Goal: Task Accomplishment & Management: Use online tool/utility

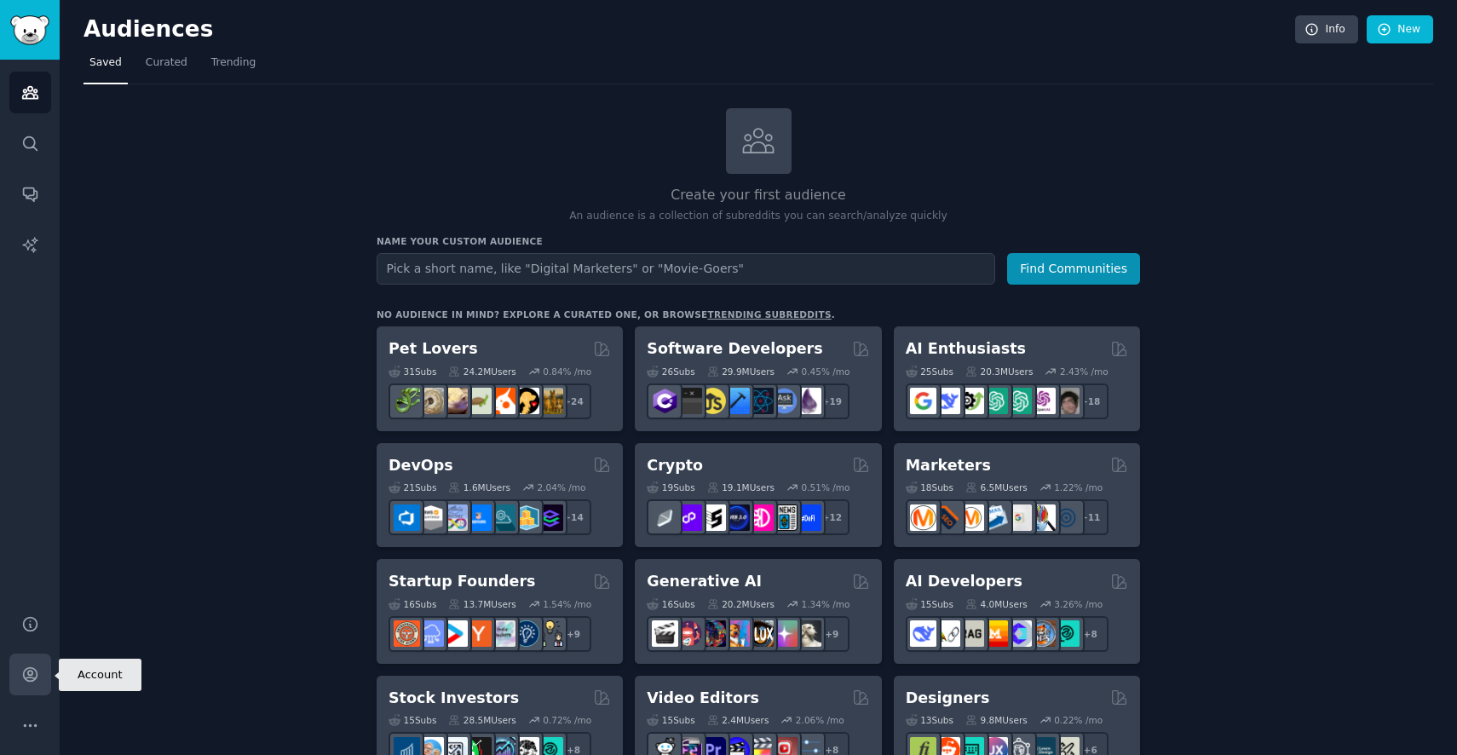
click at [30, 665] on link "Account" at bounding box center [30, 674] width 42 height 42
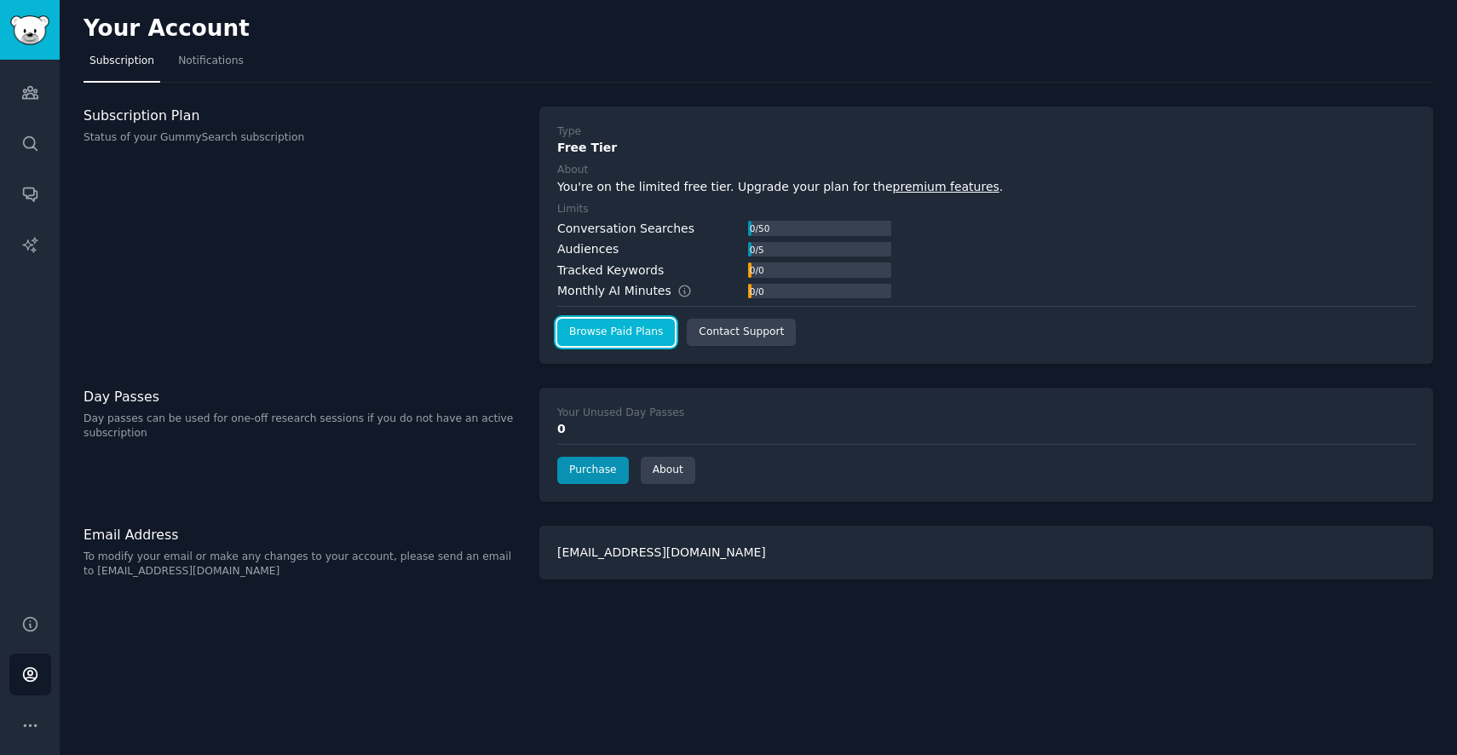
click at [620, 334] on link "Browse Paid Plans" at bounding box center [616, 332] width 118 height 27
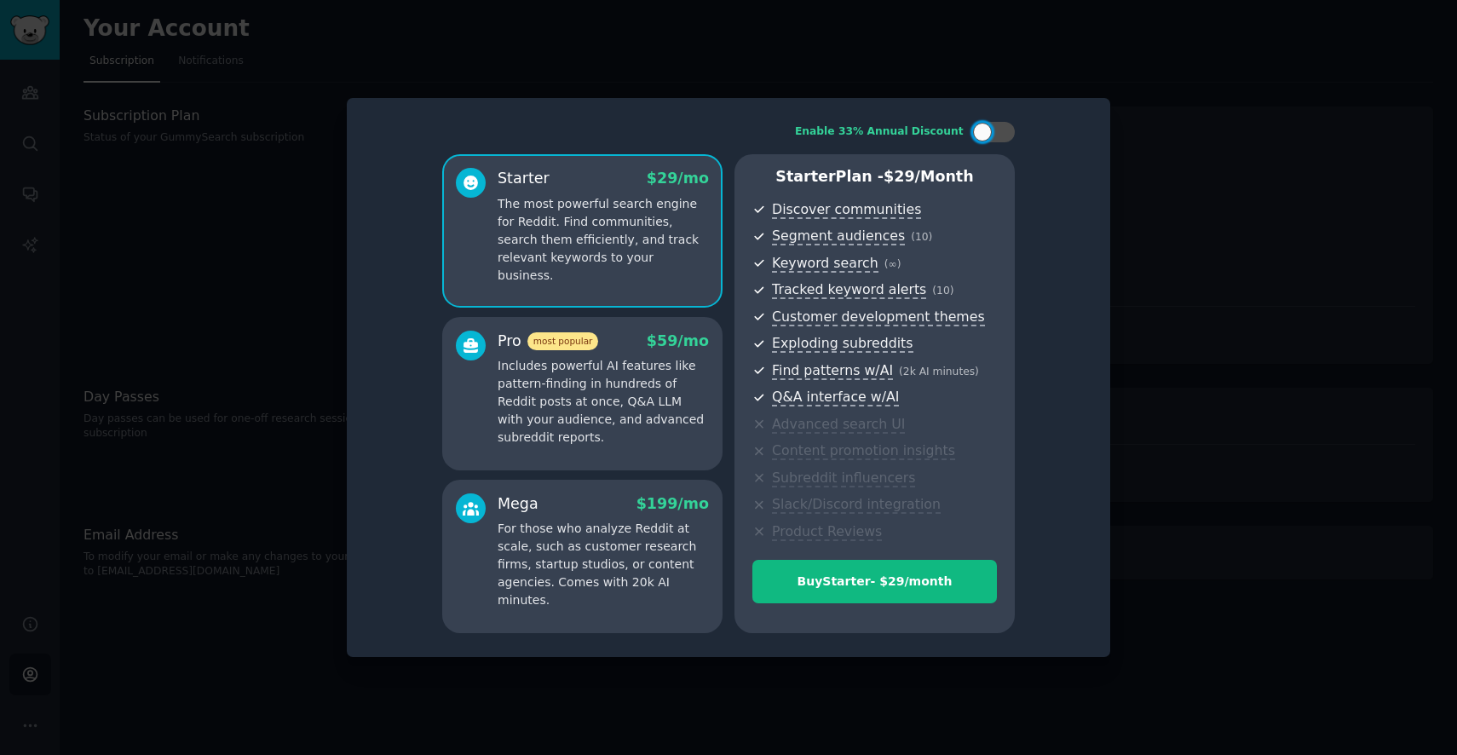
click at [583, 193] on div "Starter $ 29 /mo The most powerful search engine for Reddit. Find communities, …" at bounding box center [603, 226] width 211 height 117
click at [849, 582] on div "Buy Starter - $ 29 /month" at bounding box center [874, 582] width 243 height 18
click at [1160, 108] on div at bounding box center [728, 377] width 1457 height 755
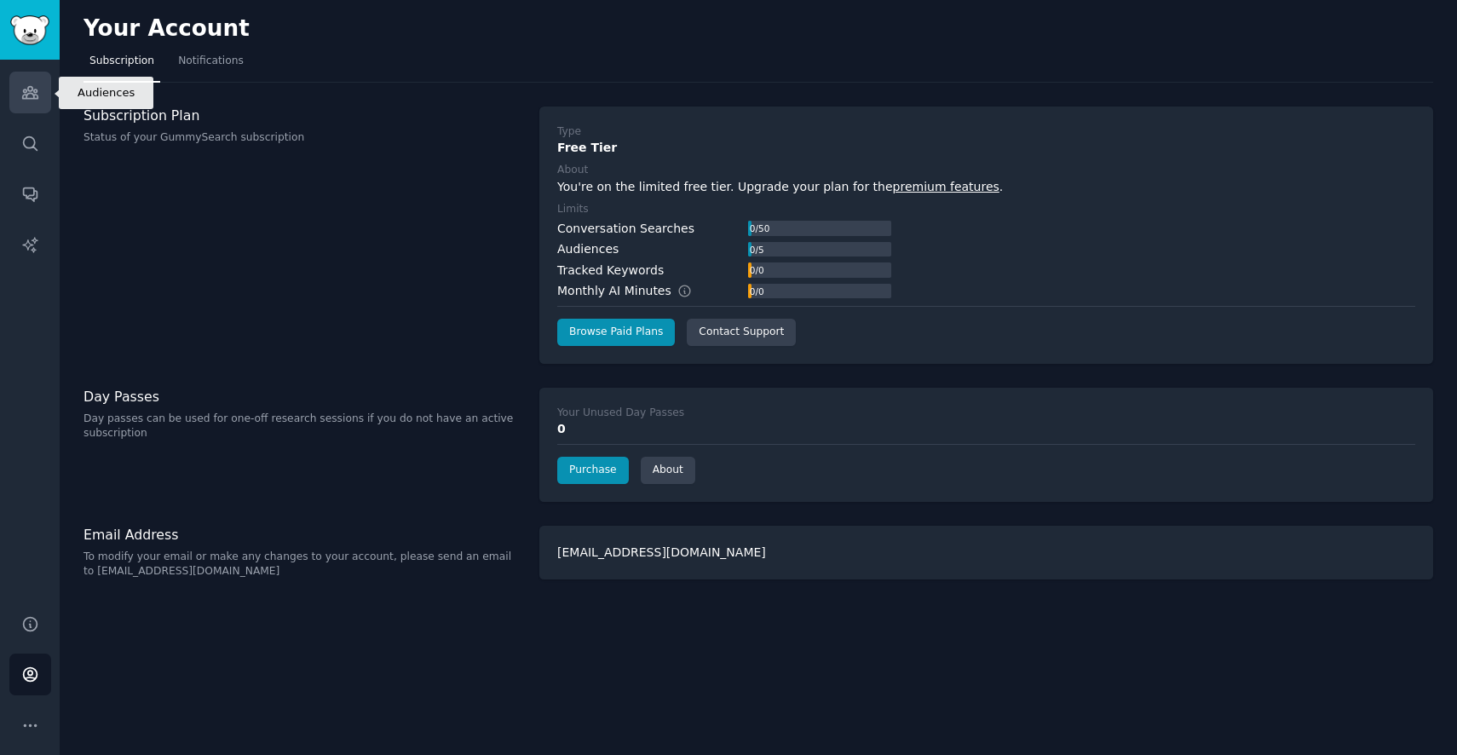
click at [21, 101] on link "Audiences" at bounding box center [30, 93] width 42 height 42
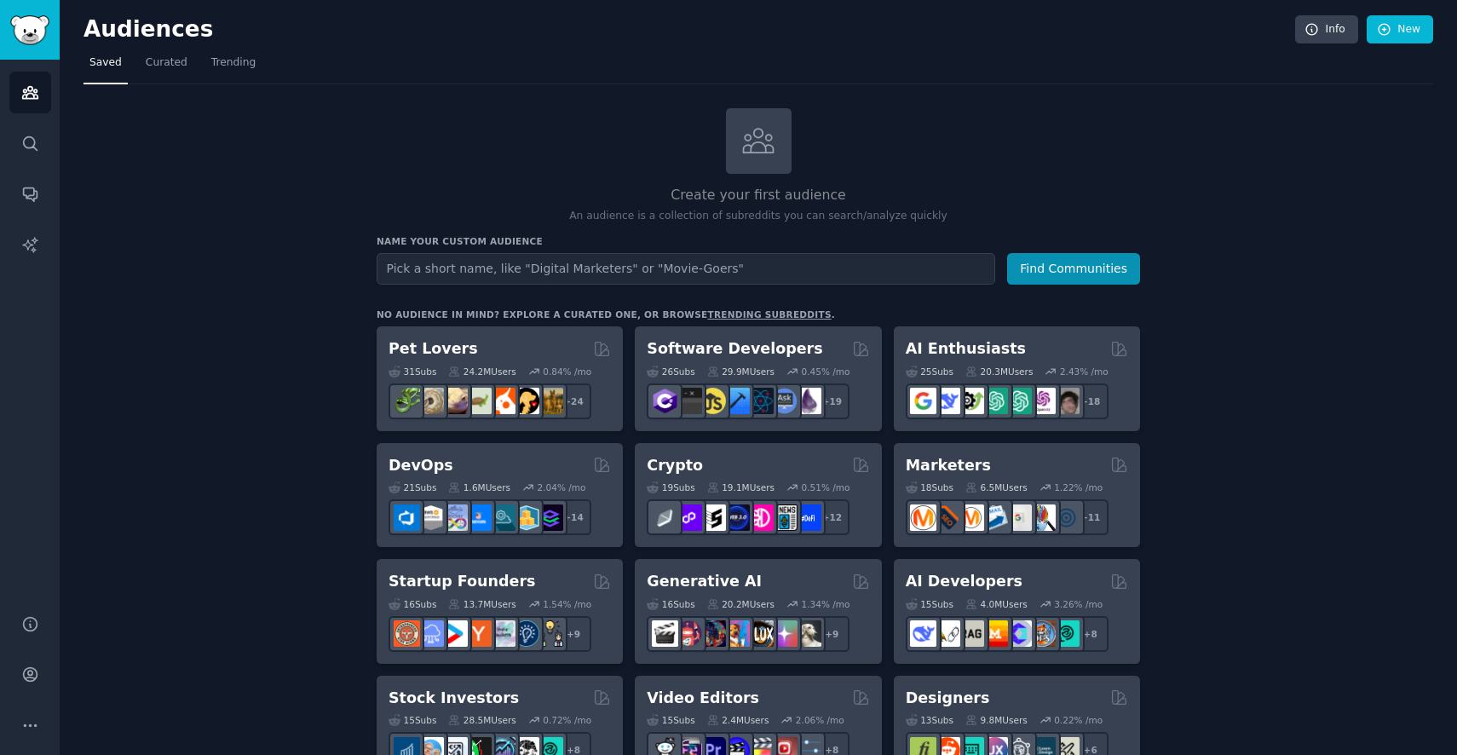
click at [528, 260] on input "text" at bounding box center [686, 269] width 619 height 32
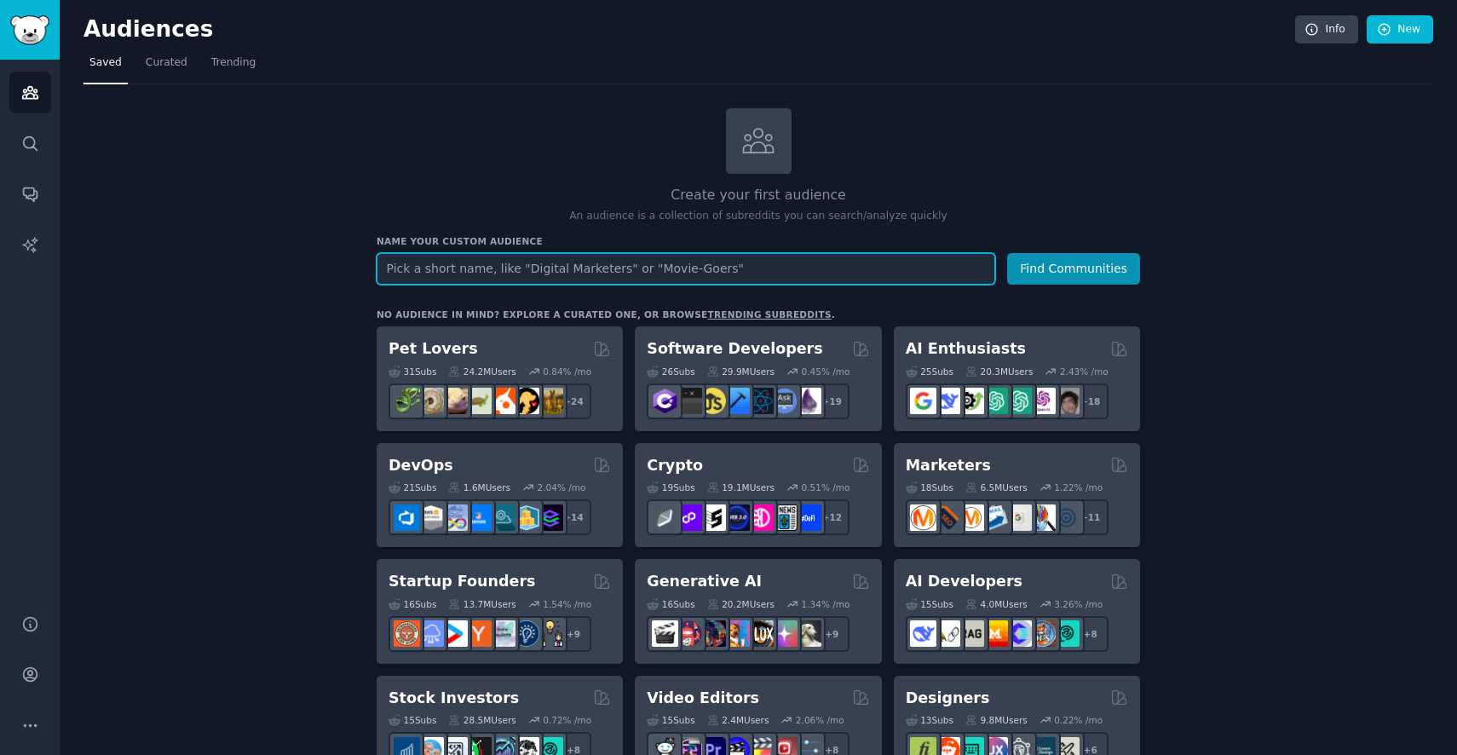
click at [757, 263] on input "text" at bounding box center [686, 269] width 619 height 32
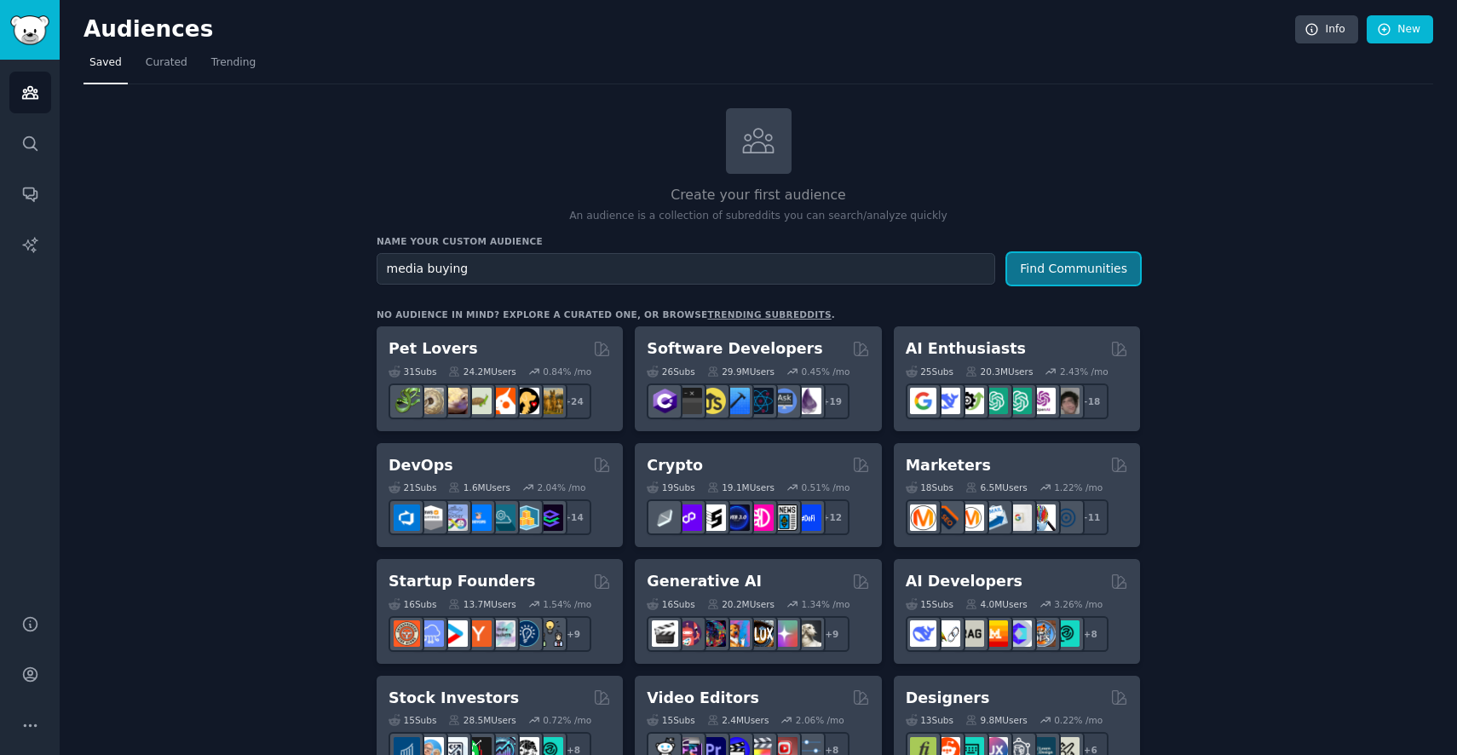
click at [1054, 273] on button "Find Communities" at bounding box center [1073, 269] width 133 height 32
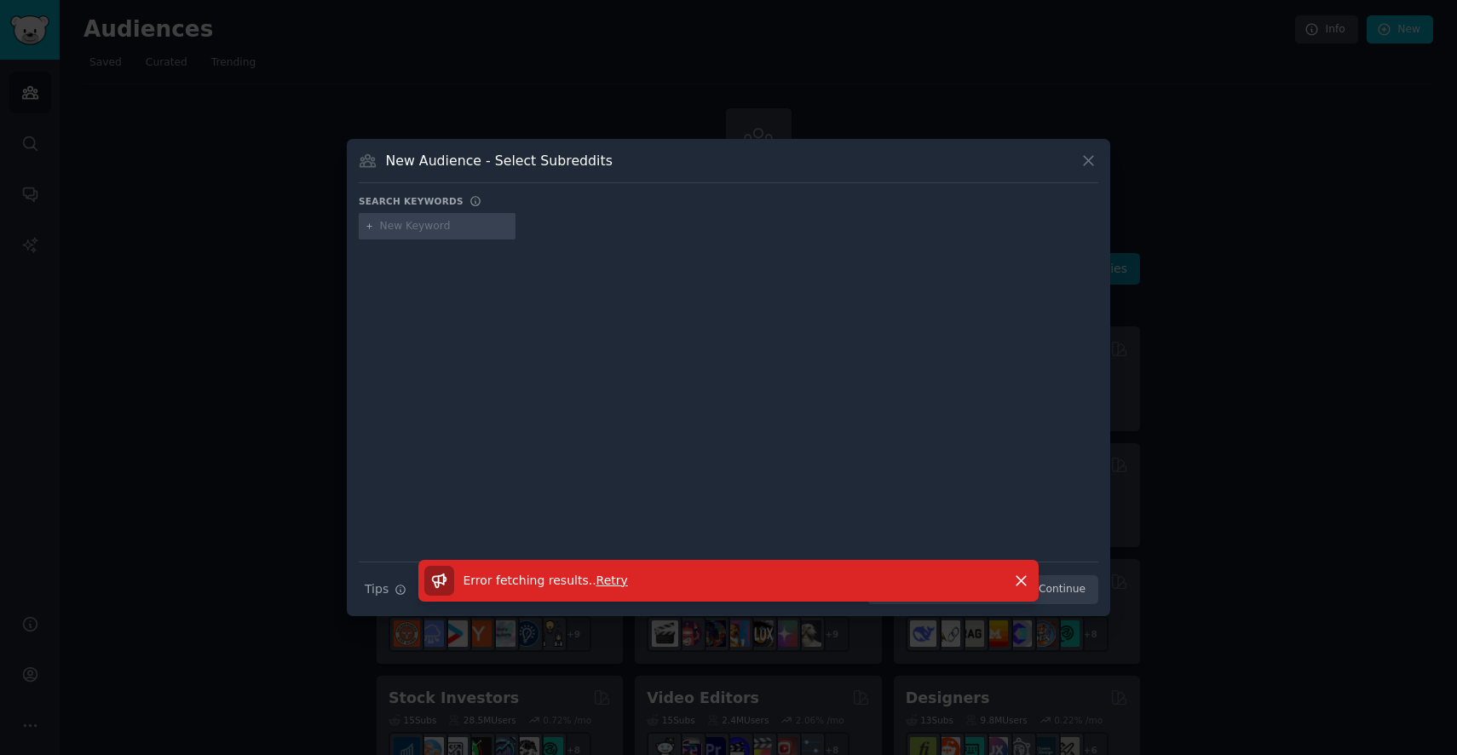
click at [607, 589] on p "Error fetching results. . Retry" at bounding box center [545, 581] width 164 height 18
click at [611, 582] on span "Retry" at bounding box center [612, 580] width 32 height 14
click at [1089, 157] on icon at bounding box center [1089, 161] width 18 height 18
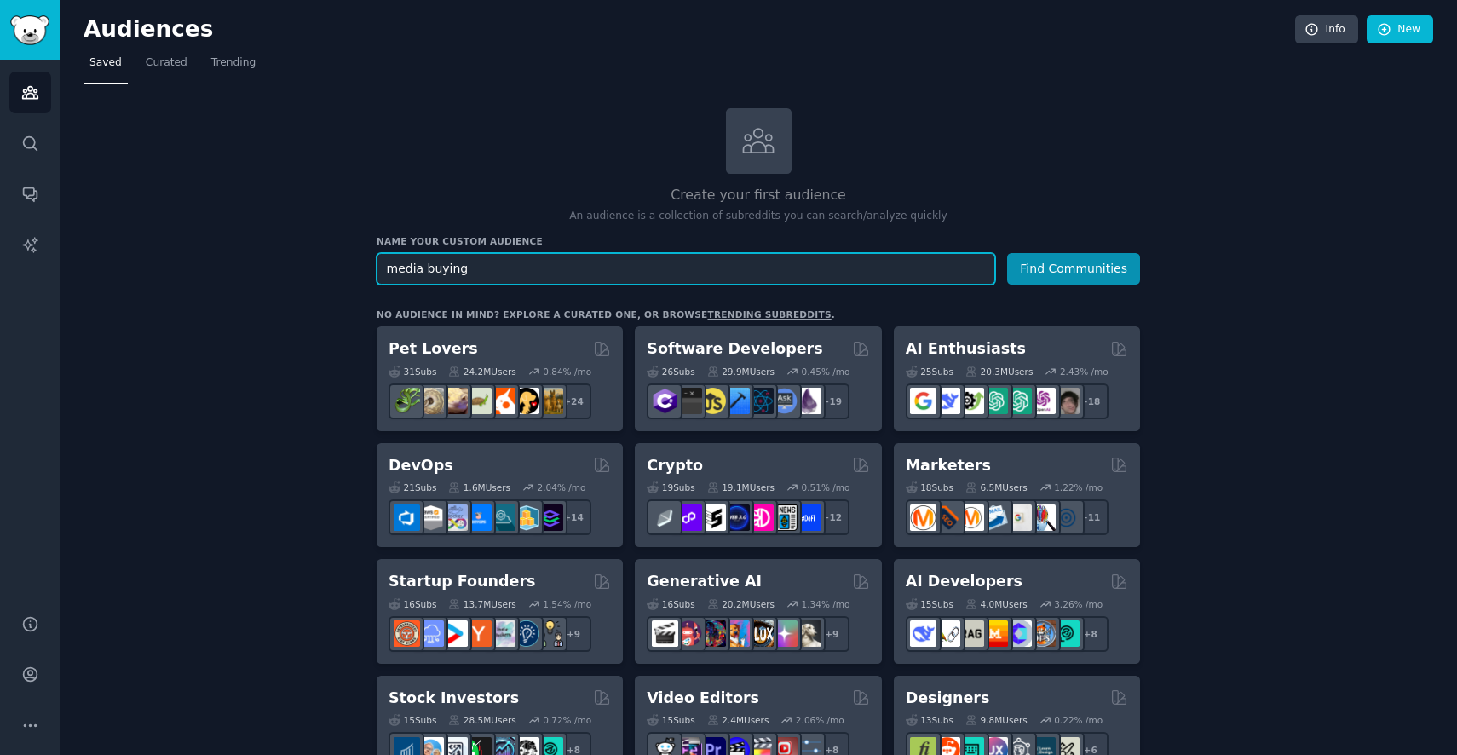
click at [630, 273] on input "media buying" at bounding box center [686, 269] width 619 height 32
type input "AI influencer"
click at [1007, 253] on button "Find Communities" at bounding box center [1073, 269] width 133 height 32
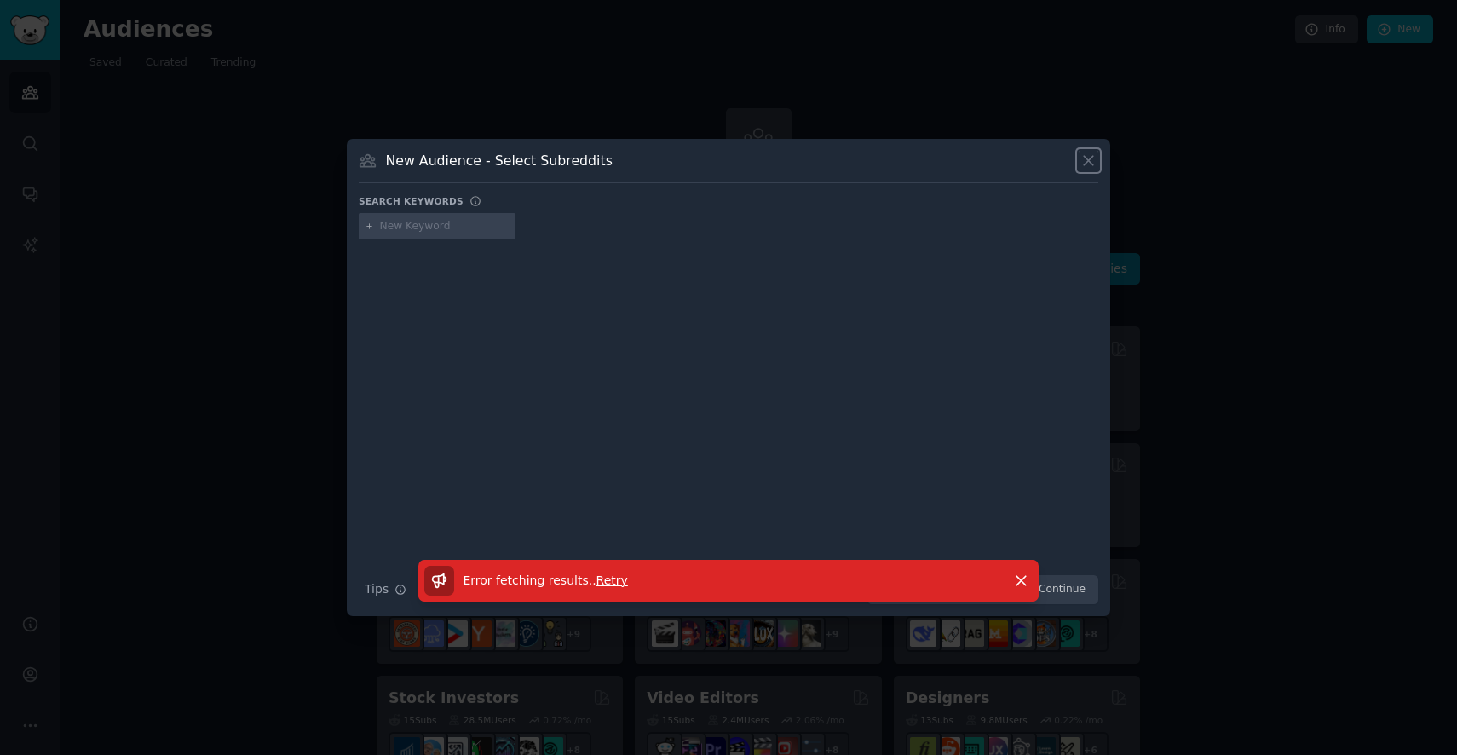
click at [1090, 162] on icon at bounding box center [1088, 160] width 9 height 9
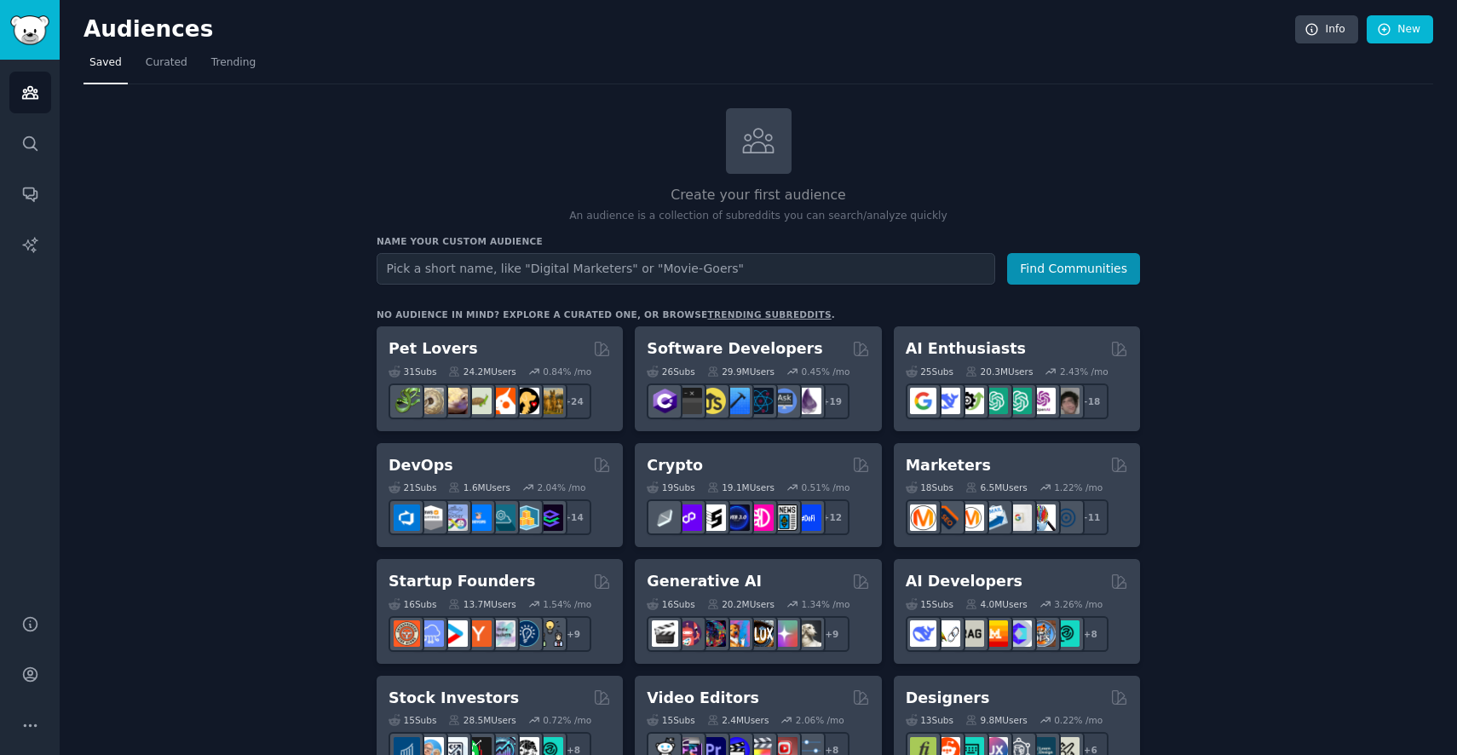
scroll to position [1, 0]
click at [1007, 252] on button "Find Communities" at bounding box center [1073, 268] width 133 height 32
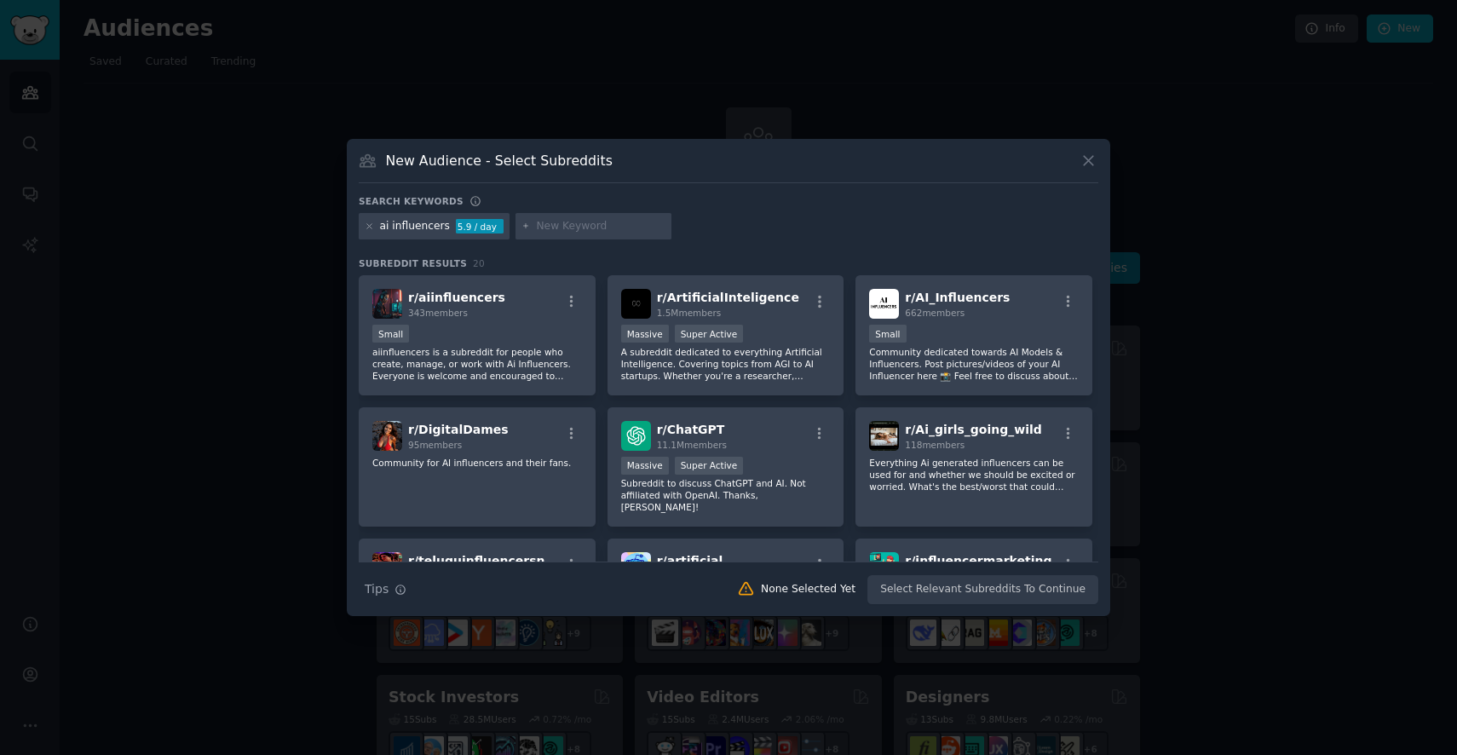
click at [1088, 157] on icon at bounding box center [1089, 161] width 18 height 18
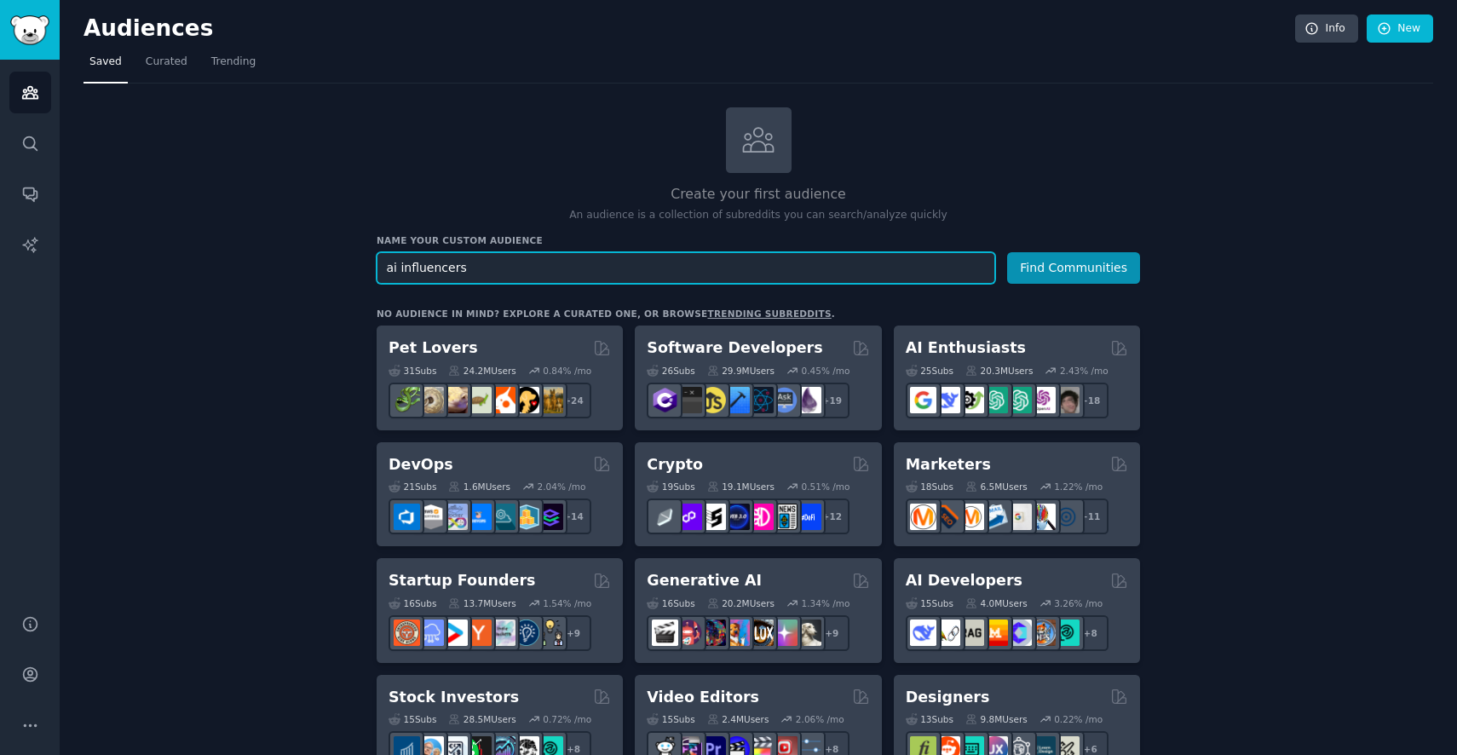
click at [476, 262] on input "ai influencers" at bounding box center [686, 268] width 619 height 32
type input "Facebook Ads"
click at [1007, 252] on button "Find Communities" at bounding box center [1073, 268] width 133 height 32
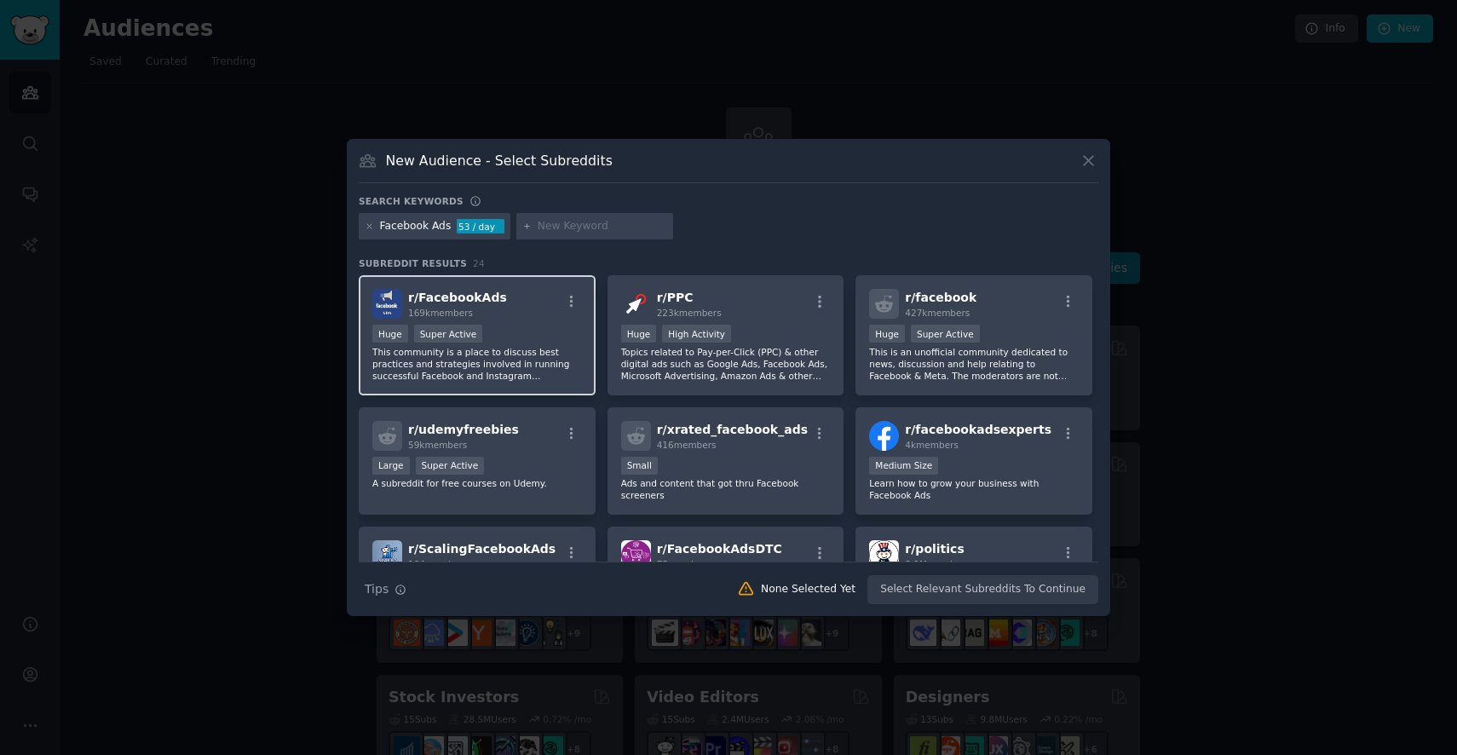
click at [506, 338] on div "Huge Super Active" at bounding box center [477, 335] width 210 height 21
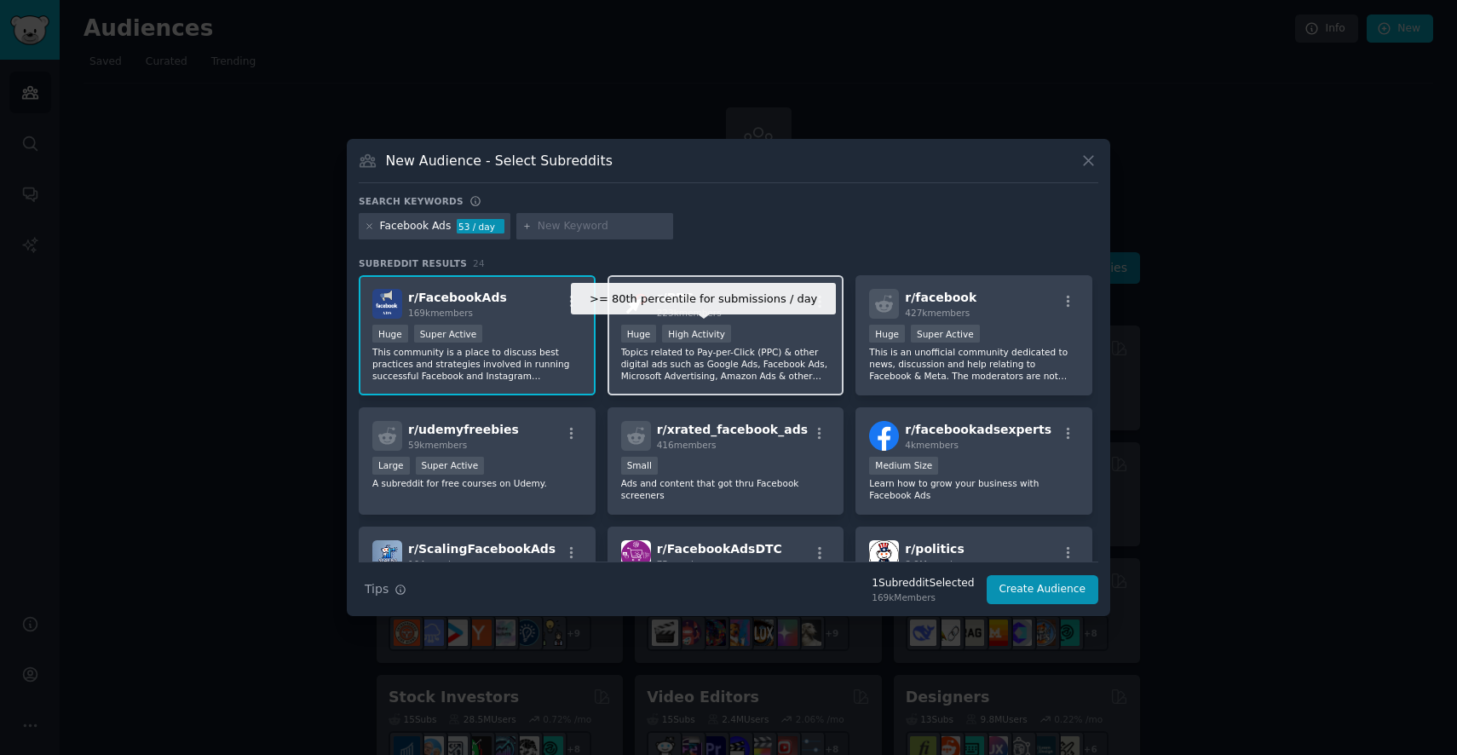
click at [722, 338] on div "High Activity" at bounding box center [696, 334] width 69 height 18
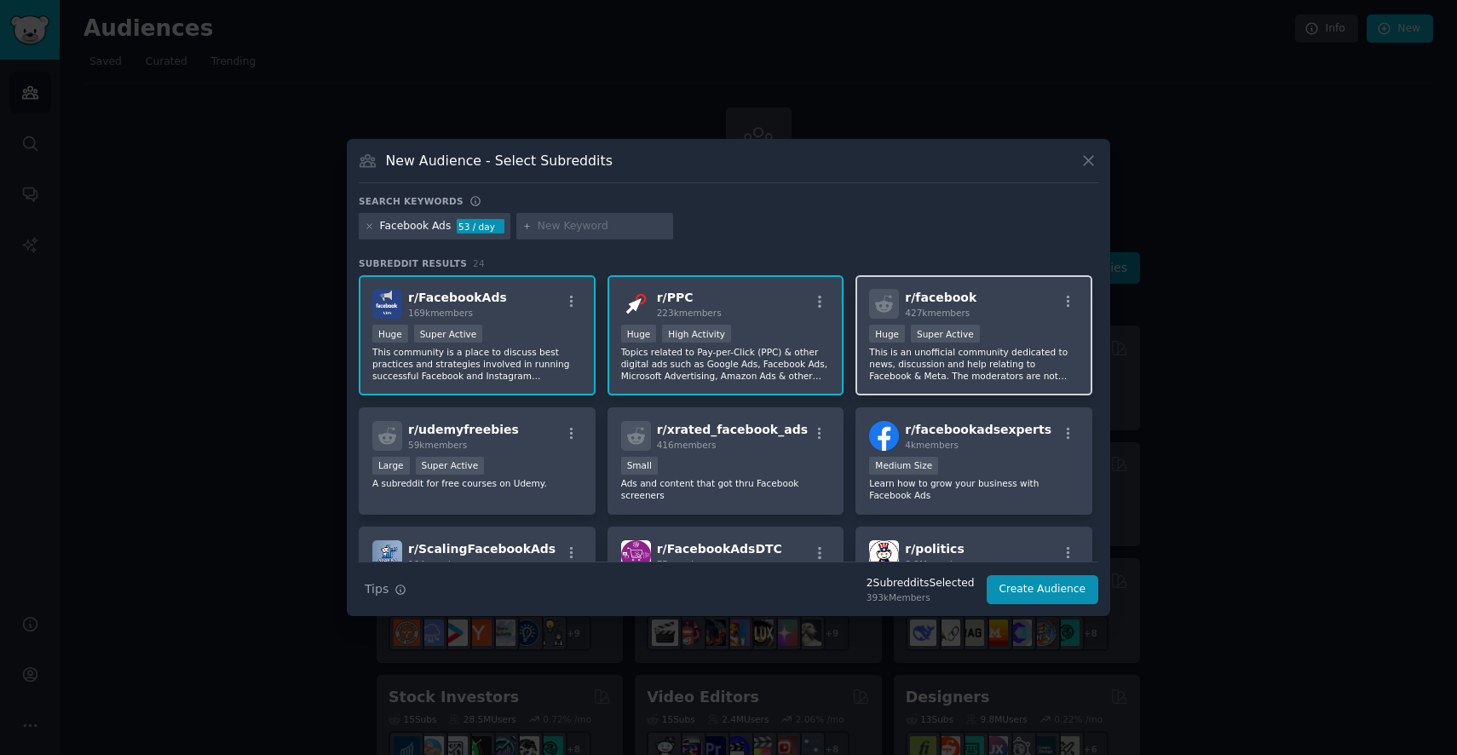
click at [924, 366] on p "This is an unofficial community dedicated to news, discussion and help relating…" at bounding box center [974, 364] width 210 height 36
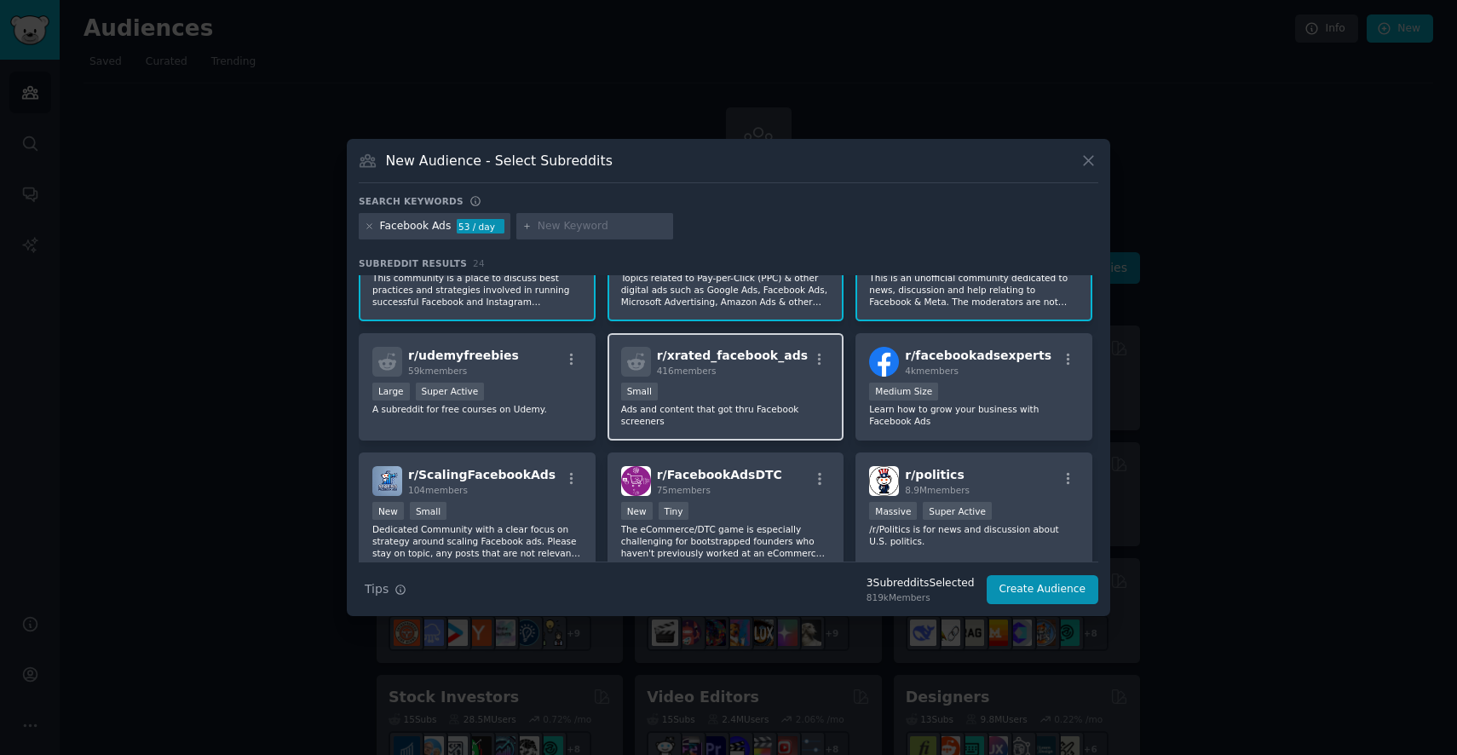
scroll to position [78, 0]
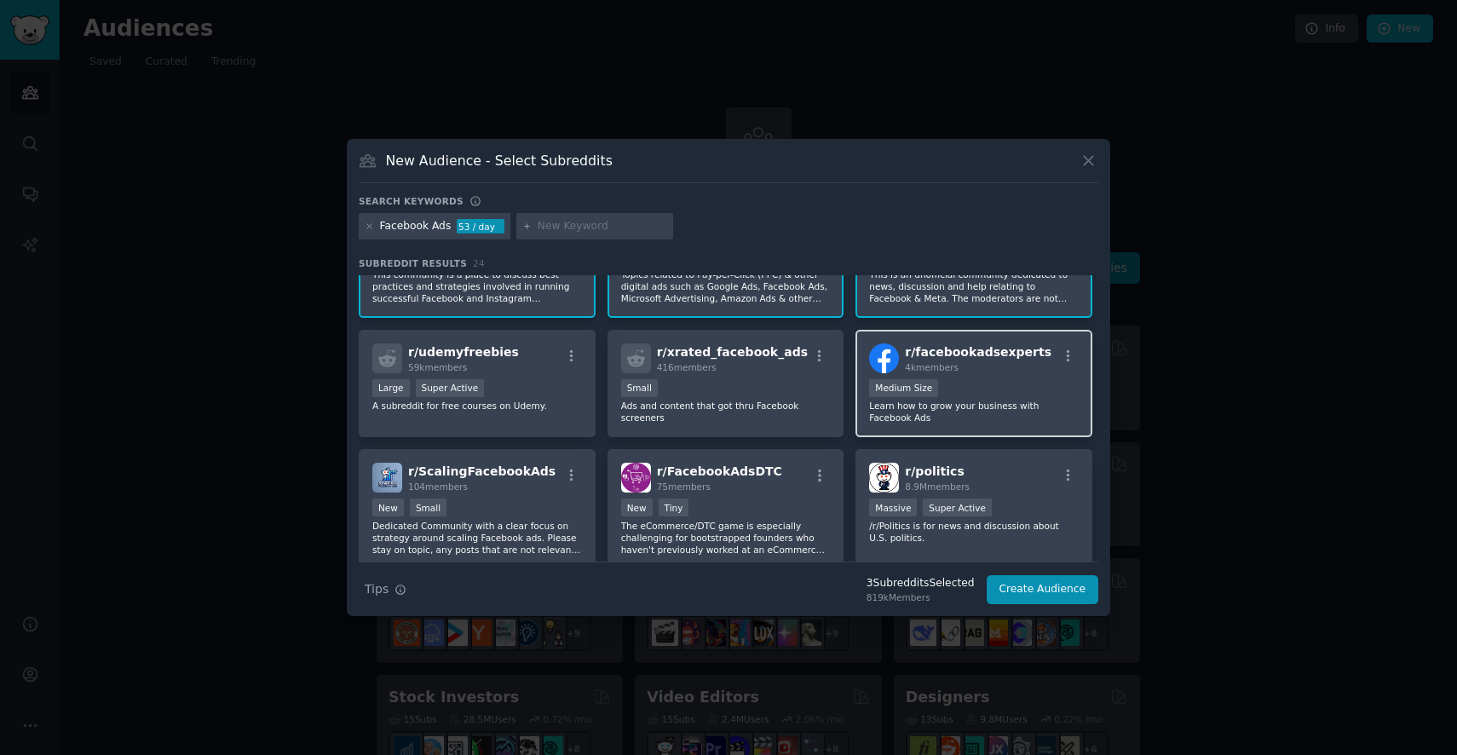
click at [940, 383] on div "1000 - 10,000 members Medium Size" at bounding box center [974, 389] width 210 height 21
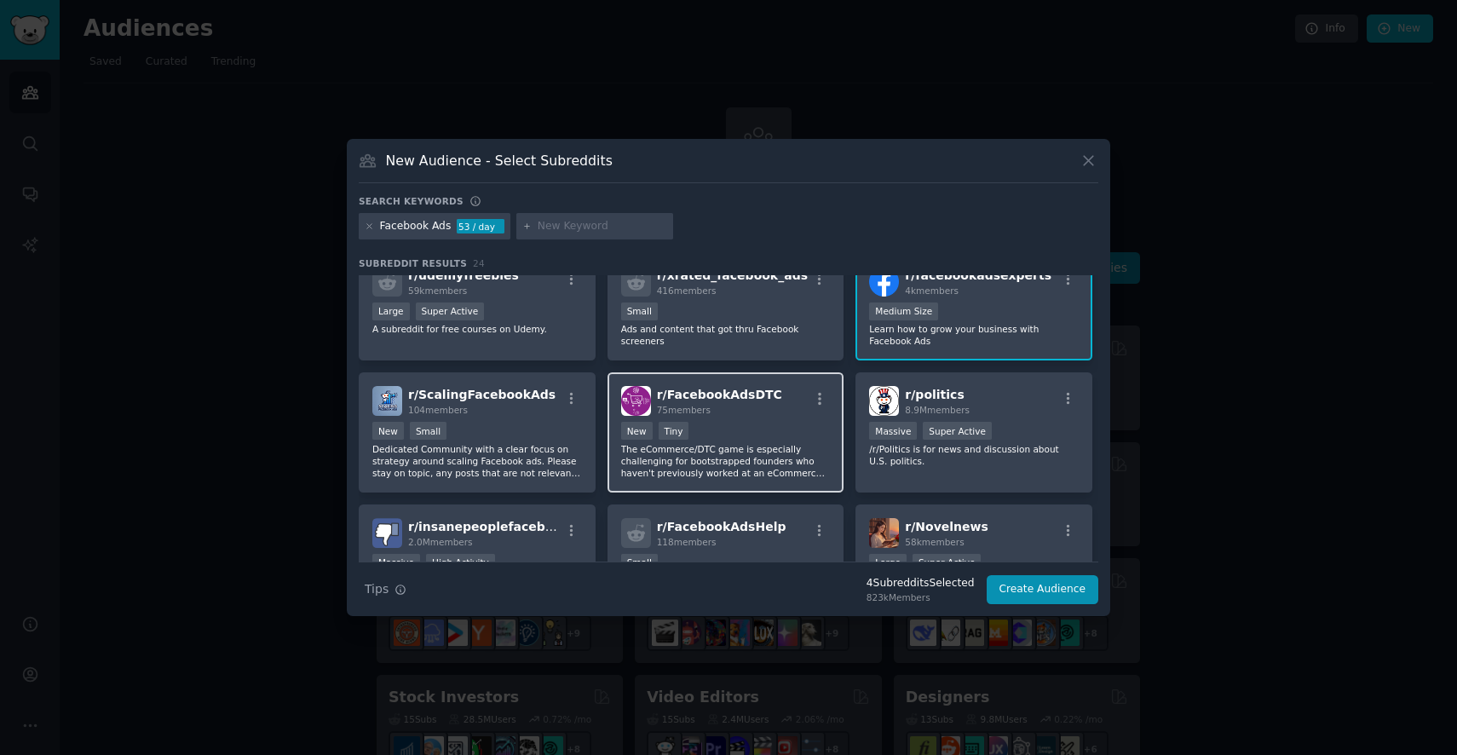
scroll to position [174, 0]
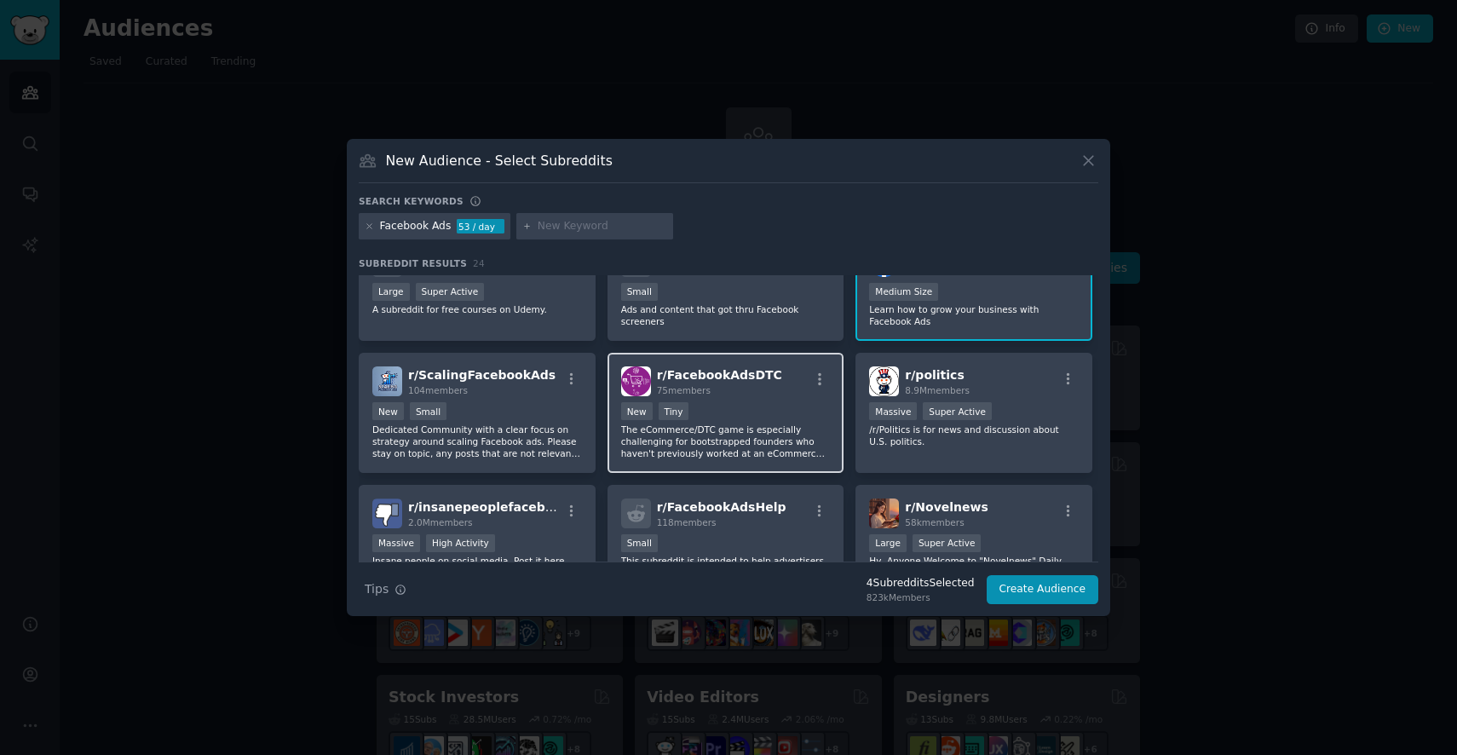
click at [734, 433] on p "The eCommerce/DTC game is especially challenging for bootstrapped founders who …" at bounding box center [726, 441] width 210 height 36
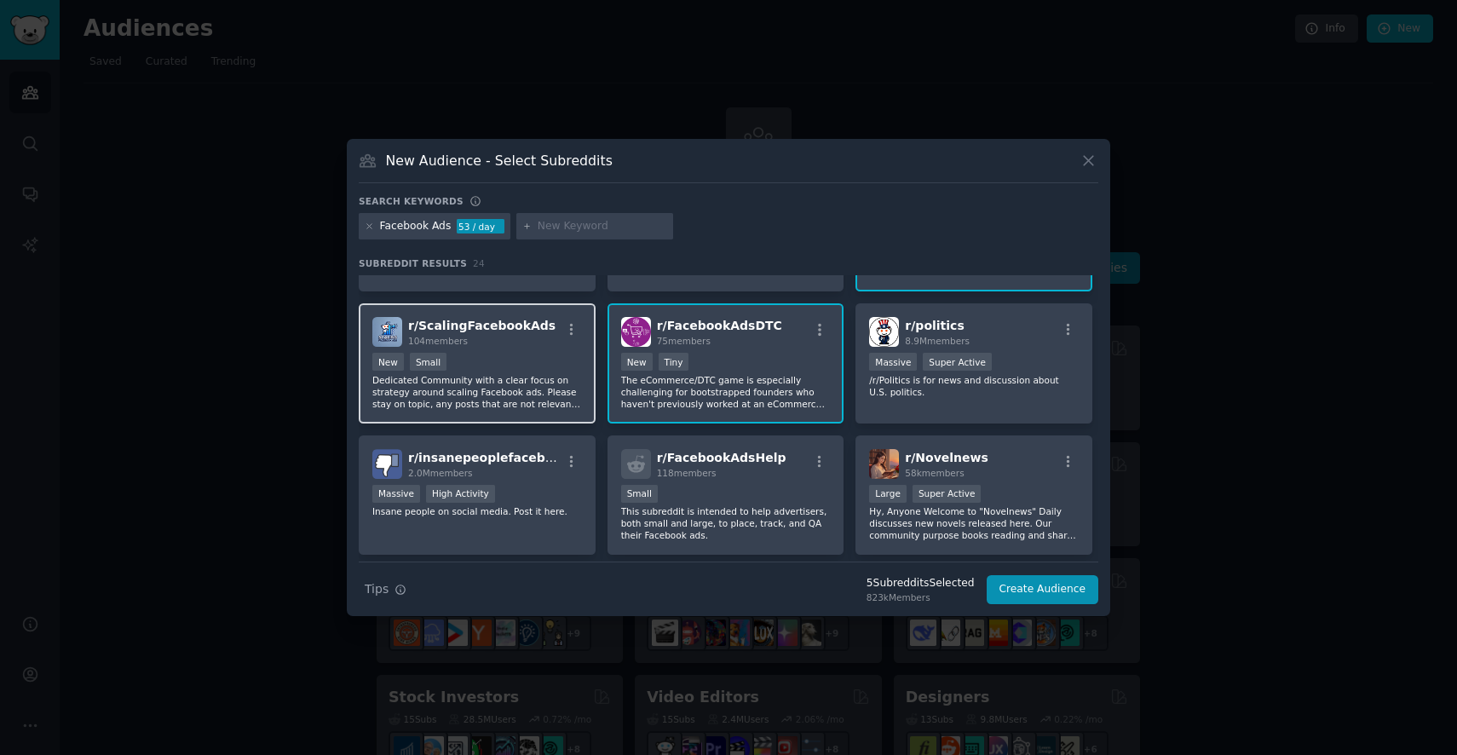
scroll to position [231, 0]
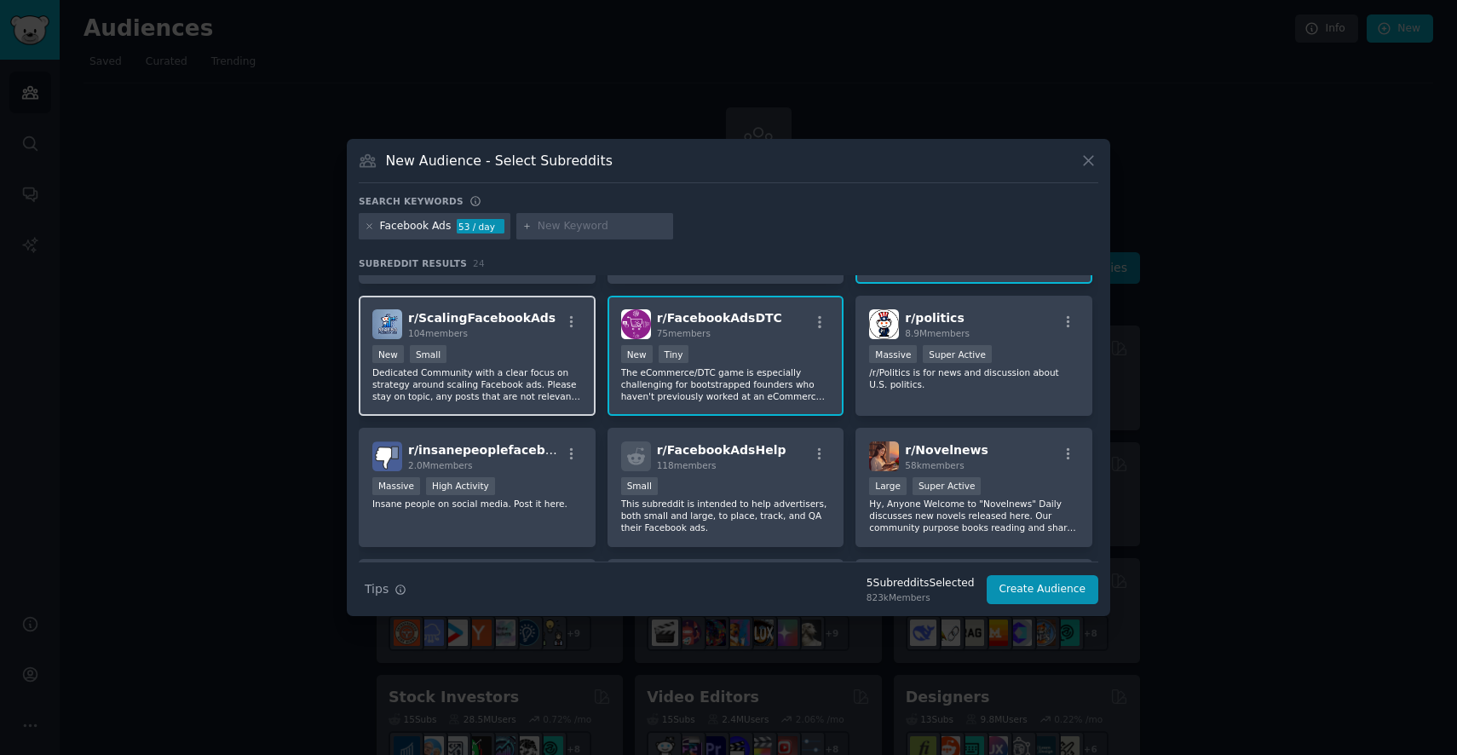
click at [519, 377] on p "Dedicated Community with a clear focus on strategy around scaling Facebook ads.…" at bounding box center [477, 384] width 210 height 36
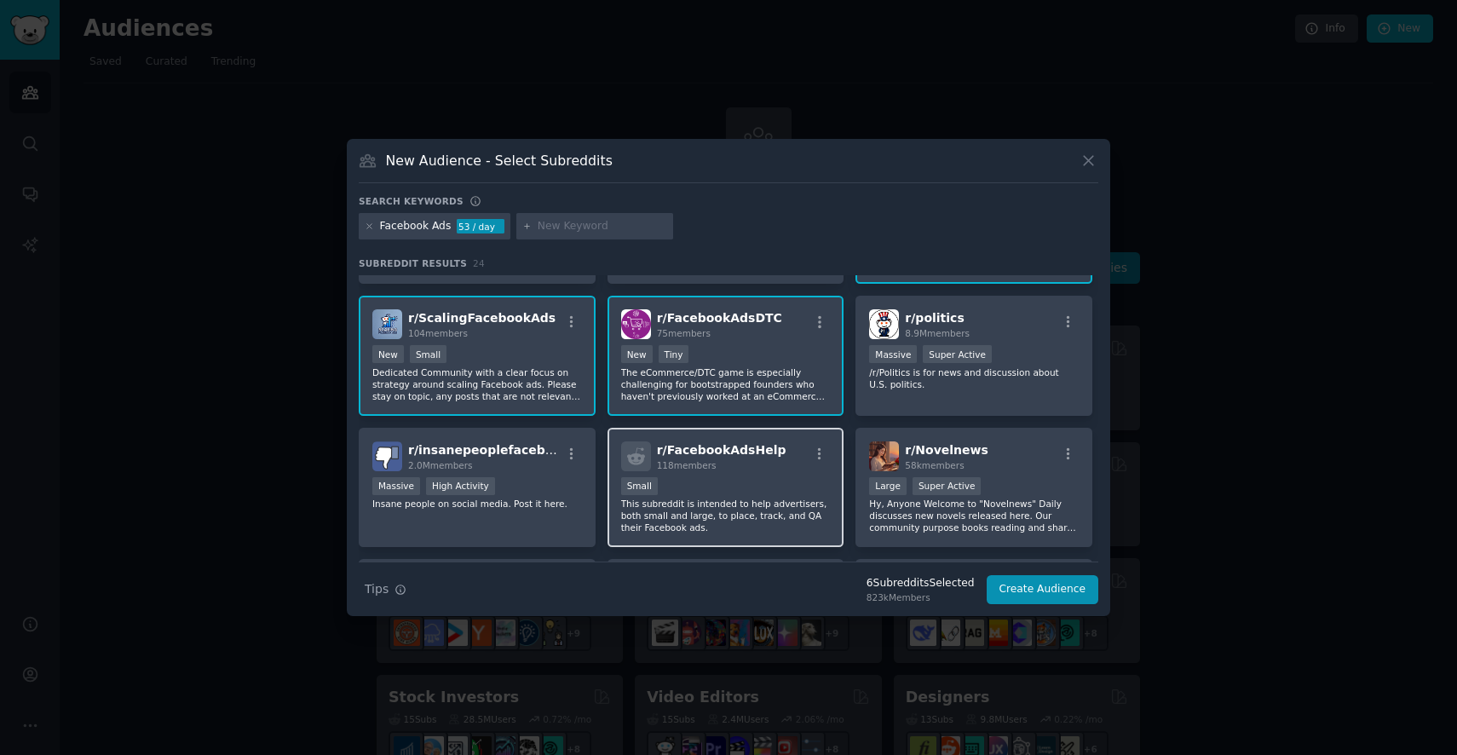
click at [744, 473] on div "r/ FacebookAdsHelp 118 members Small This subreddit is intended to help adverti…" at bounding box center [725, 488] width 237 height 120
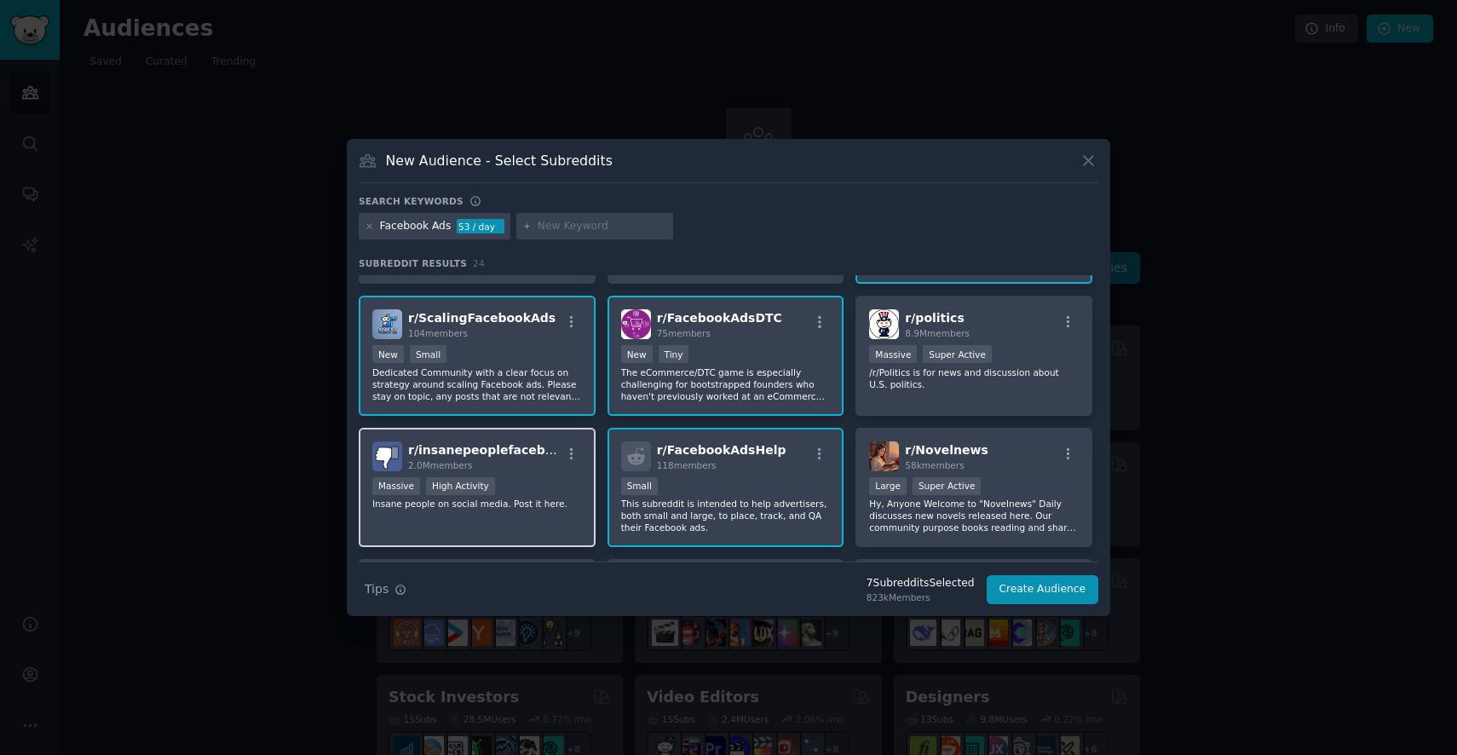
click at [498, 464] on div "2.0M members" at bounding box center [484, 465] width 153 height 12
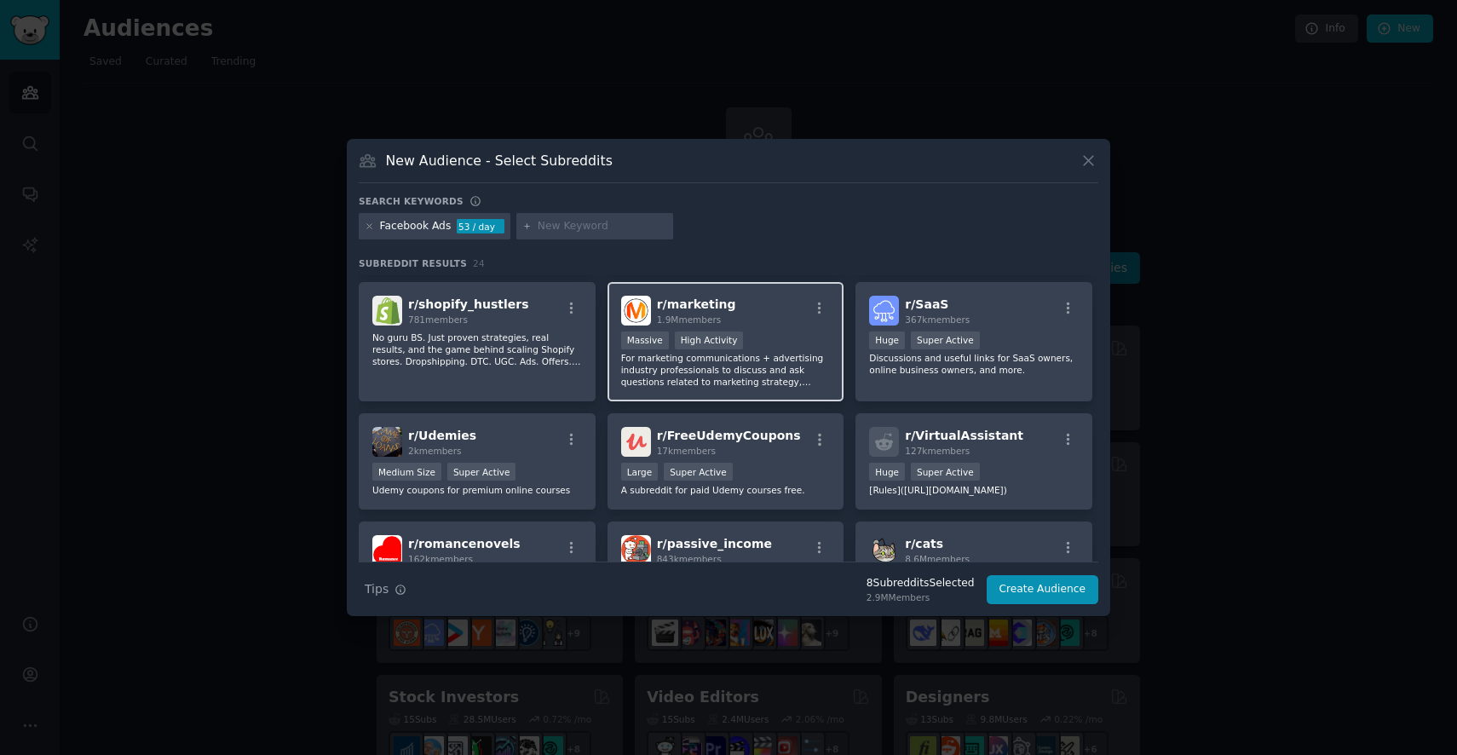
scroll to position [791, 0]
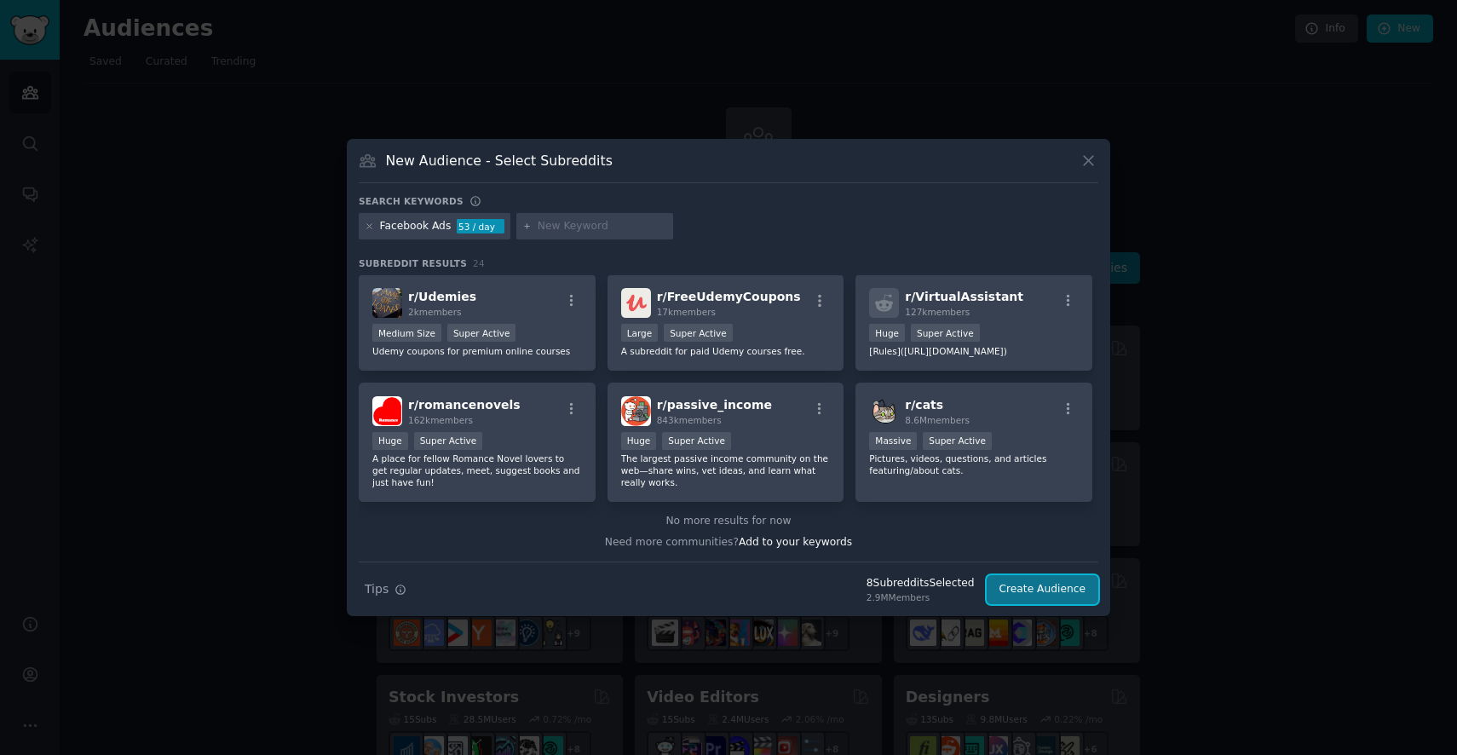
click at [1033, 588] on button "Create Audience" at bounding box center [1043, 589] width 112 height 29
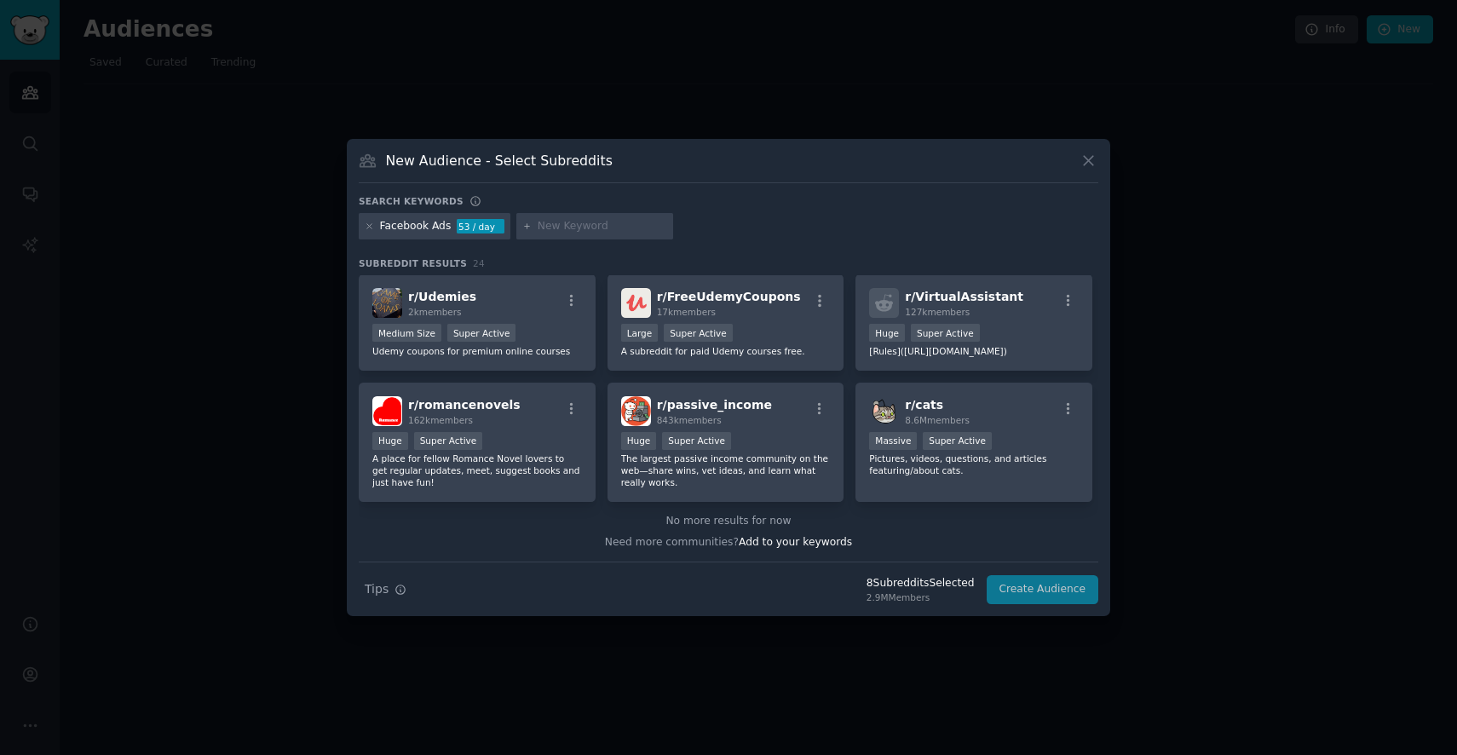
scroll to position [0, 0]
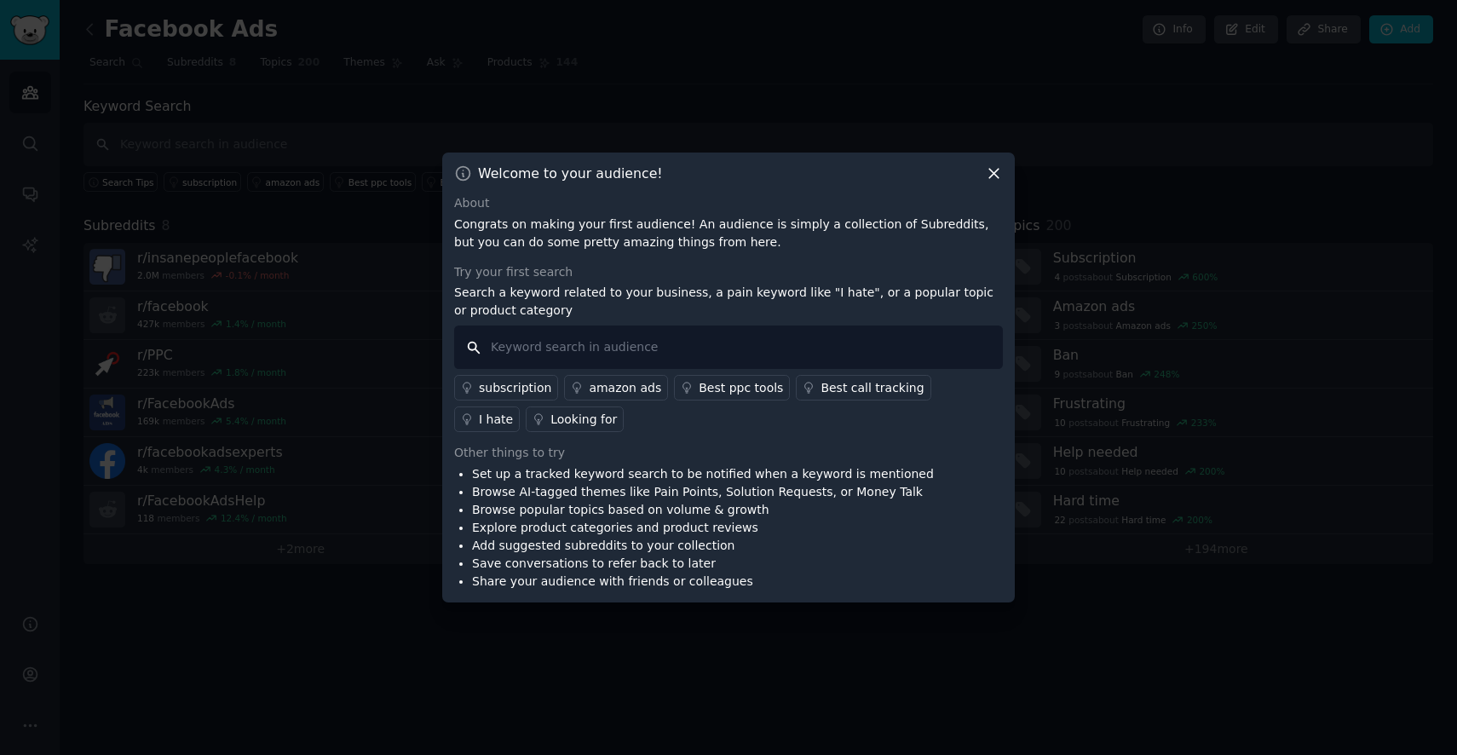
click at [683, 349] on input "text" at bounding box center [728, 346] width 549 height 43
click at [513, 411] on div "I hate" at bounding box center [496, 420] width 34 height 18
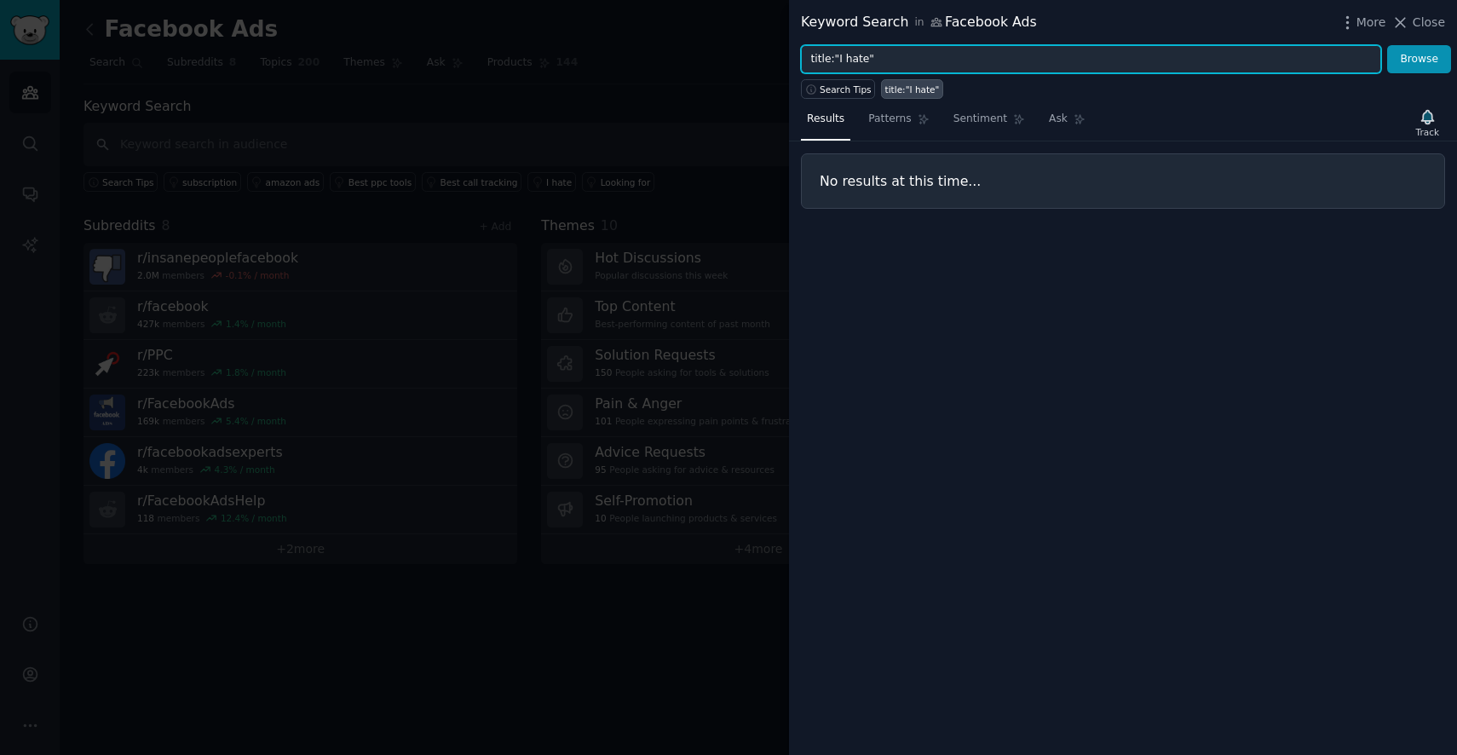
click at [930, 63] on input "title:"I hate"" at bounding box center [1091, 59] width 580 height 29
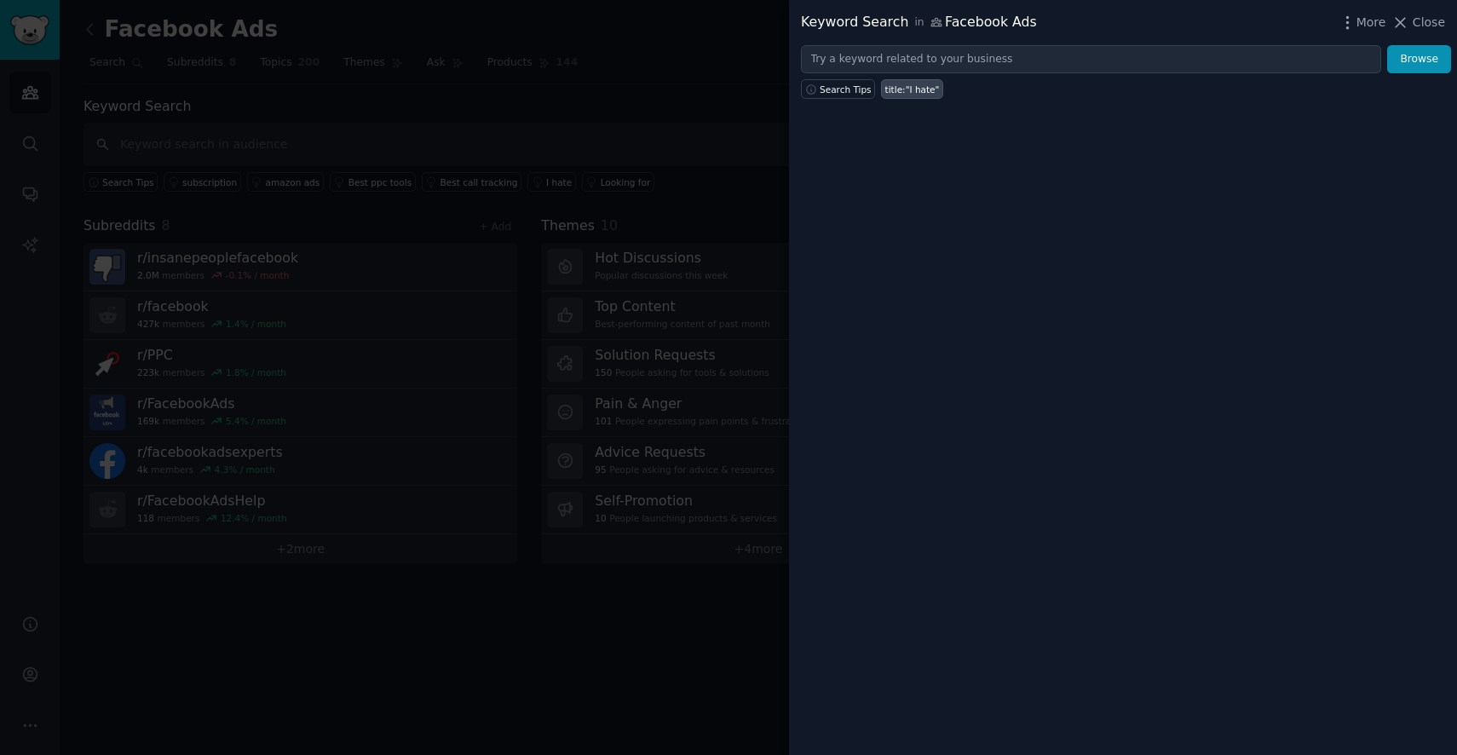
click at [556, 91] on div at bounding box center [728, 377] width 1457 height 755
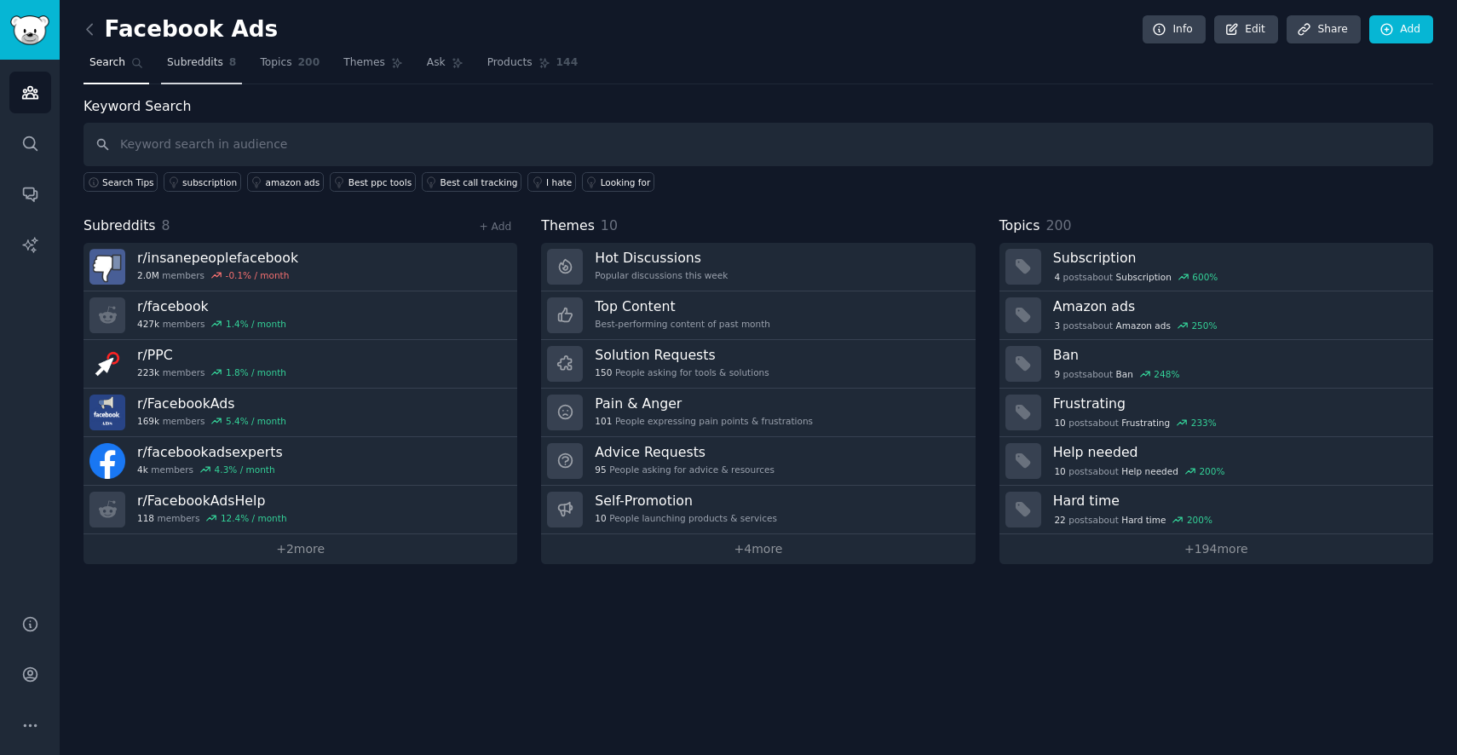
click at [200, 61] on span "Subreddits" at bounding box center [195, 62] width 56 height 15
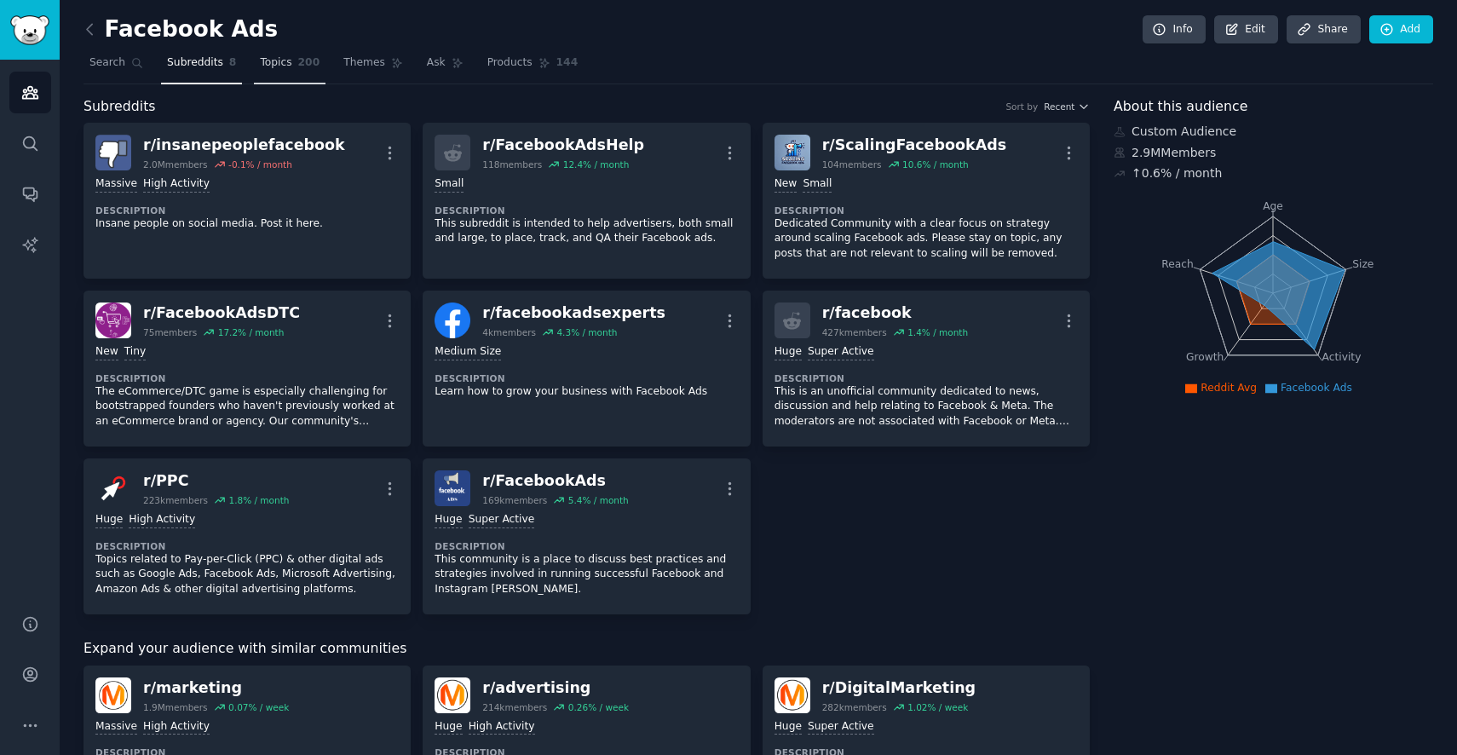
click at [280, 70] on link "Topics 200" at bounding box center [290, 66] width 72 height 35
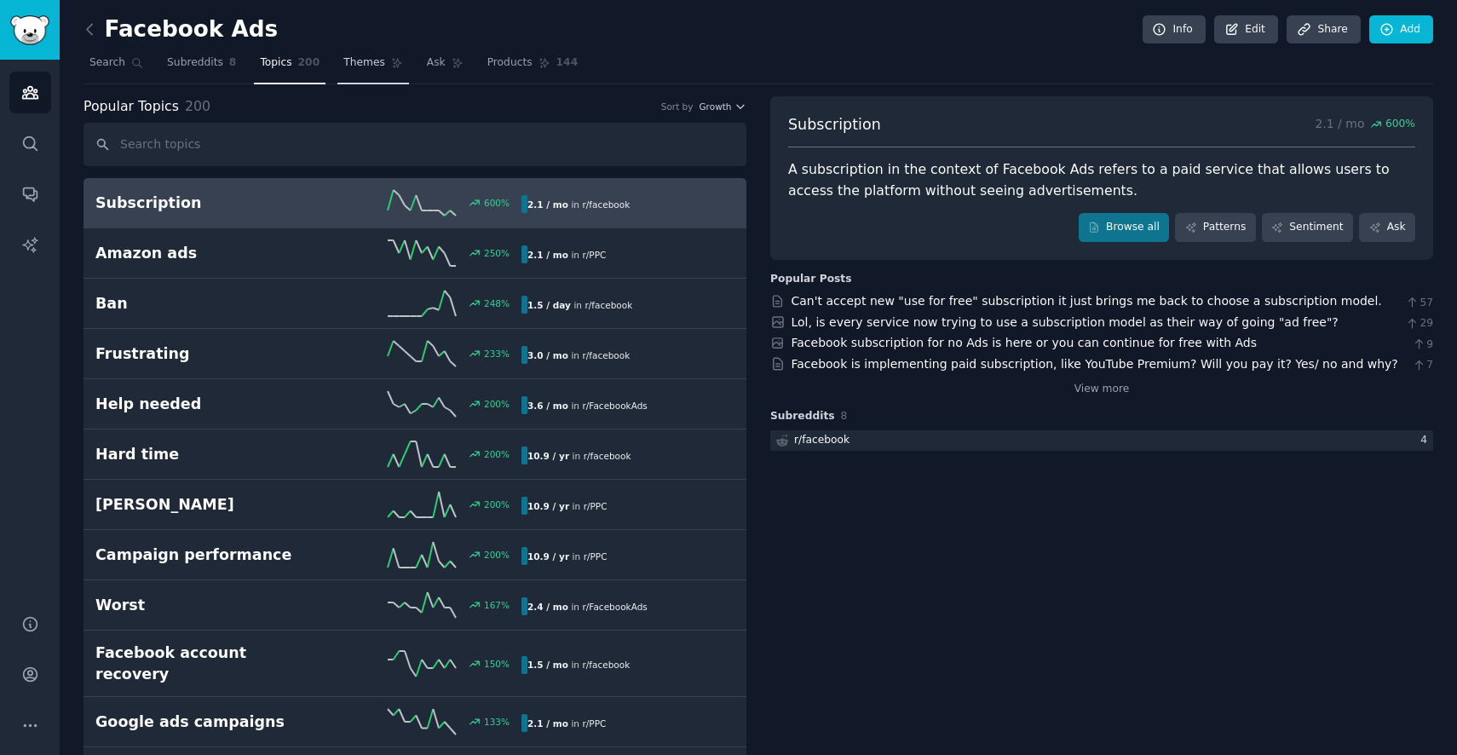
click at [357, 58] on span "Themes" at bounding box center [364, 62] width 42 height 15
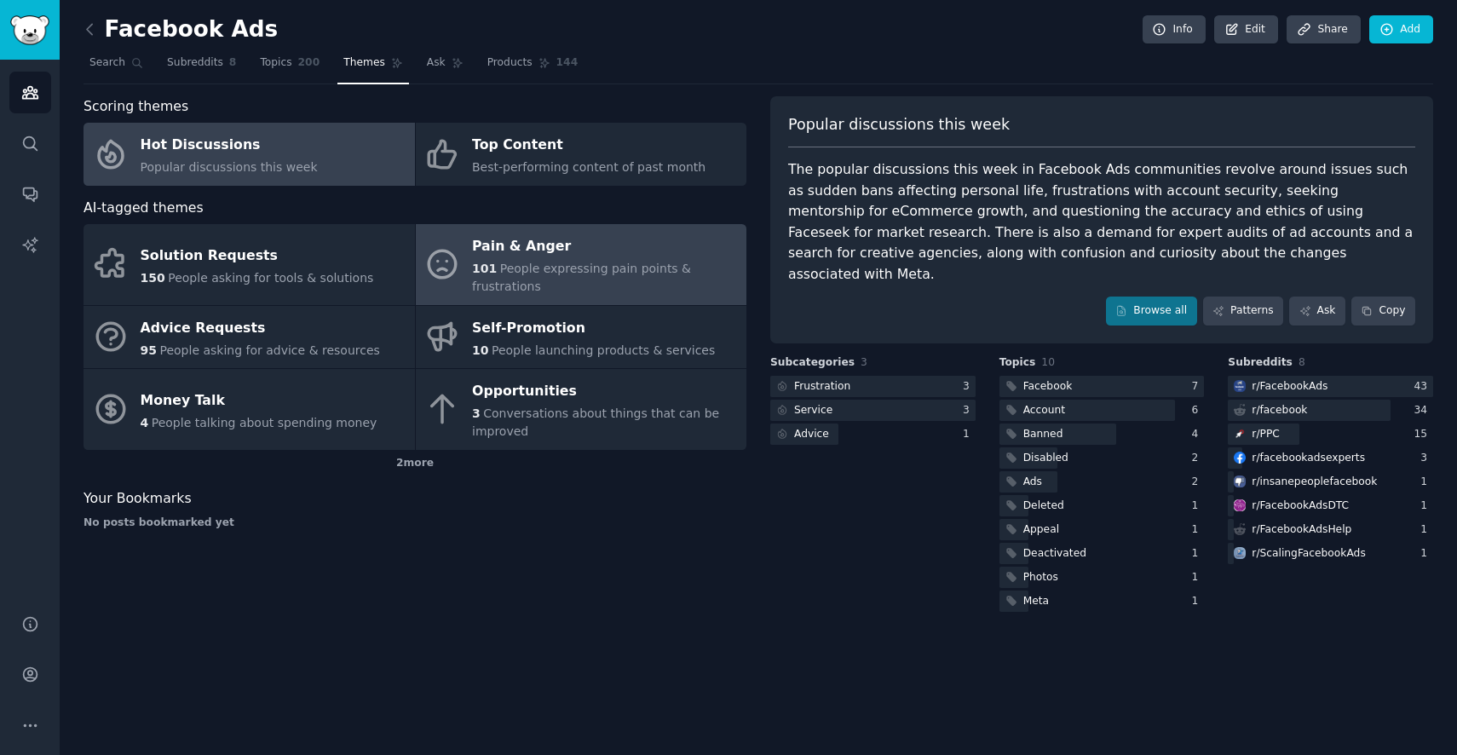
click at [505, 256] on div "Pain & Anger" at bounding box center [605, 246] width 266 height 27
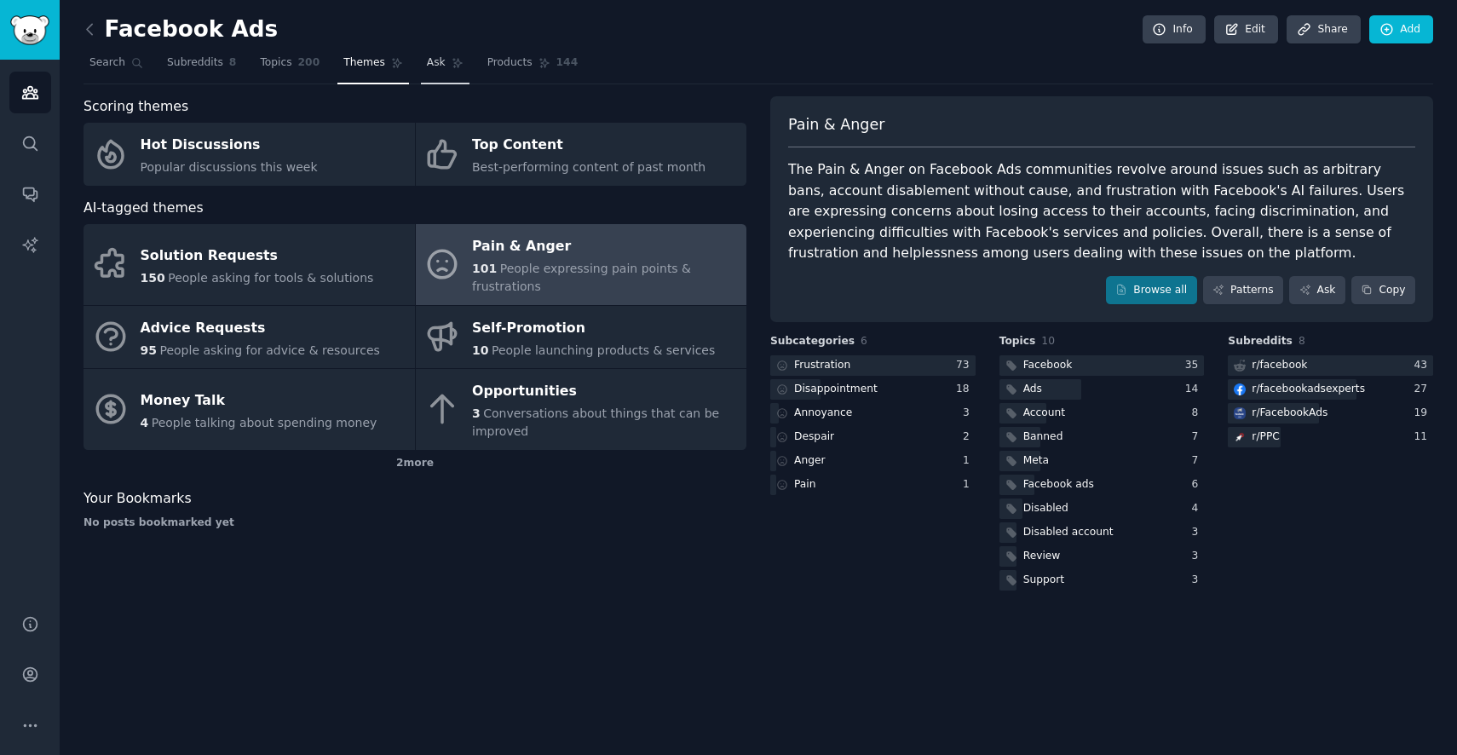
click at [427, 59] on span "Ask" at bounding box center [436, 62] width 19 height 15
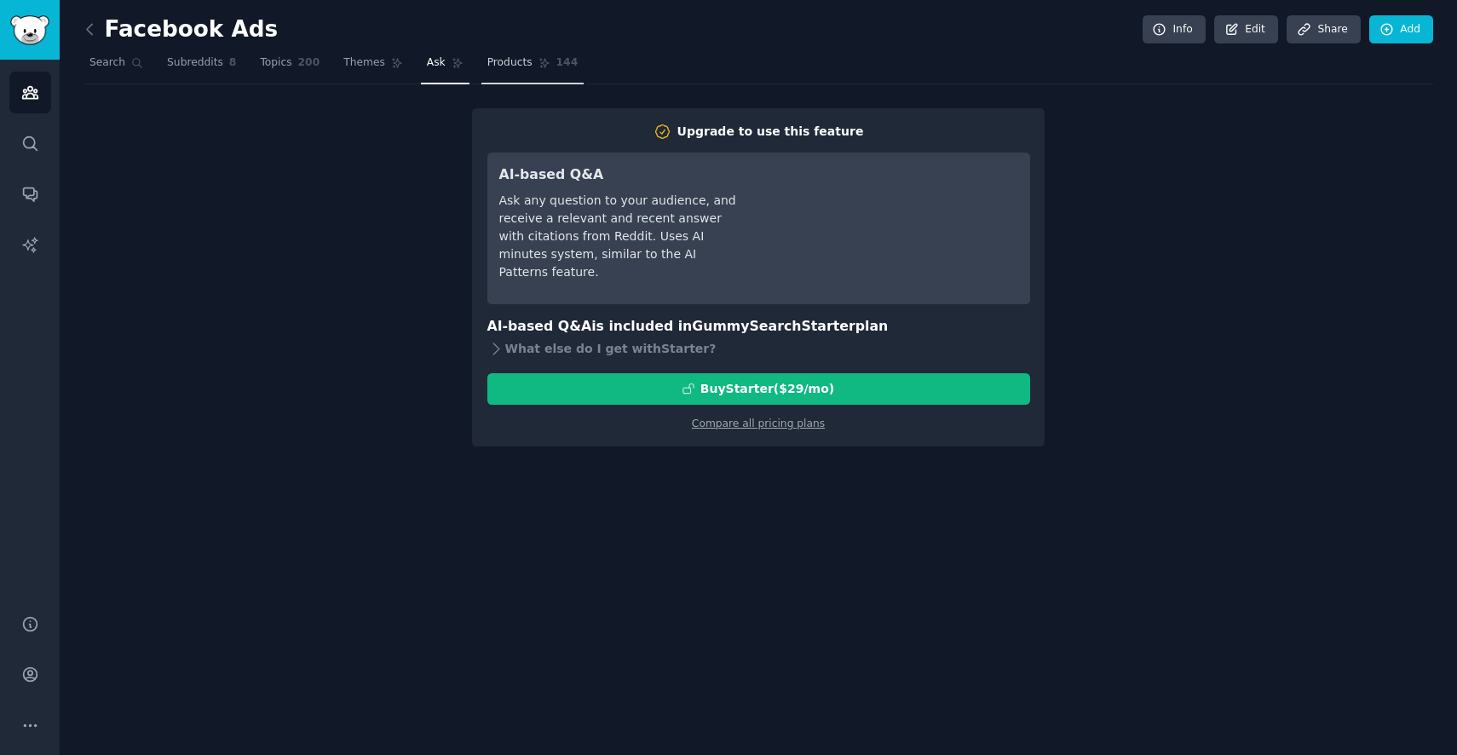
click at [493, 60] on span "Products" at bounding box center [509, 62] width 45 height 15
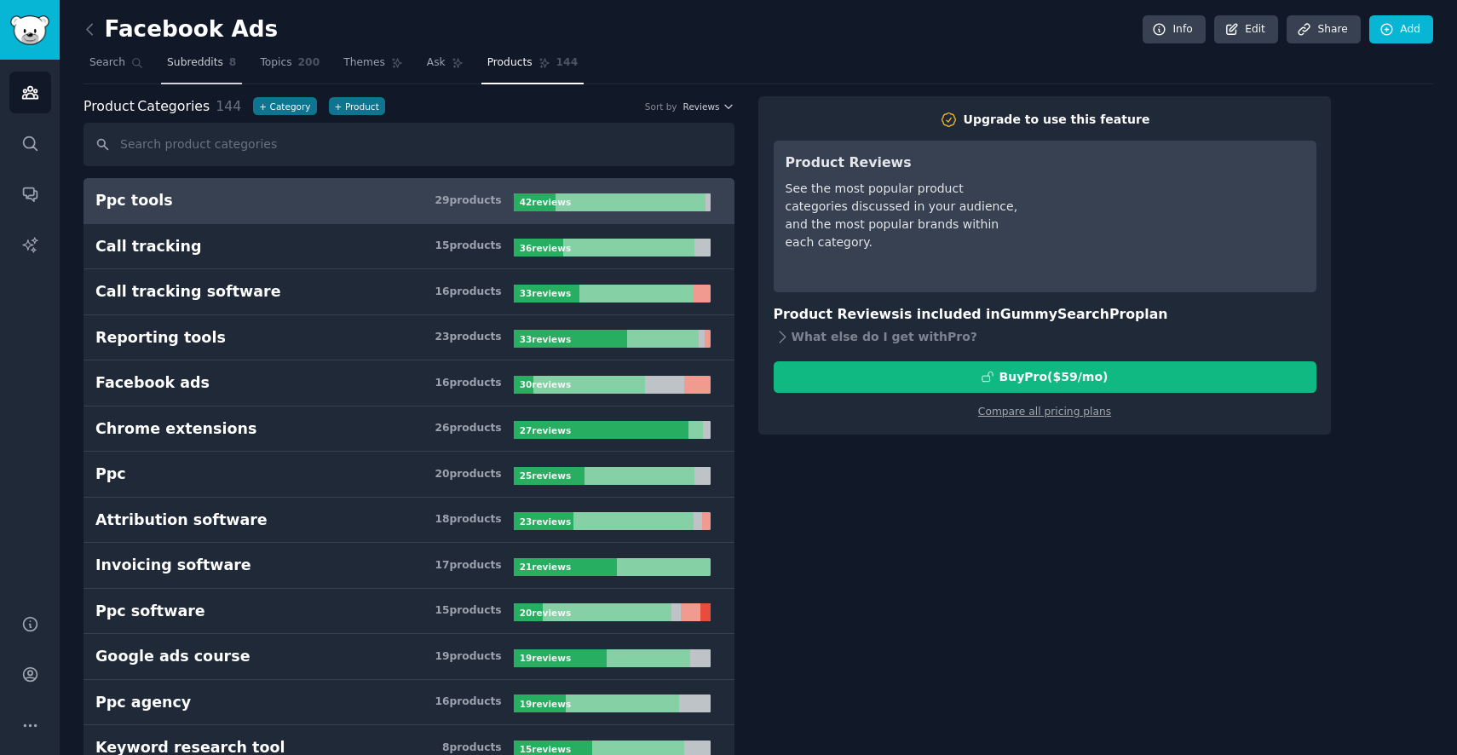
click at [209, 66] on span "Subreddits" at bounding box center [195, 62] width 56 height 15
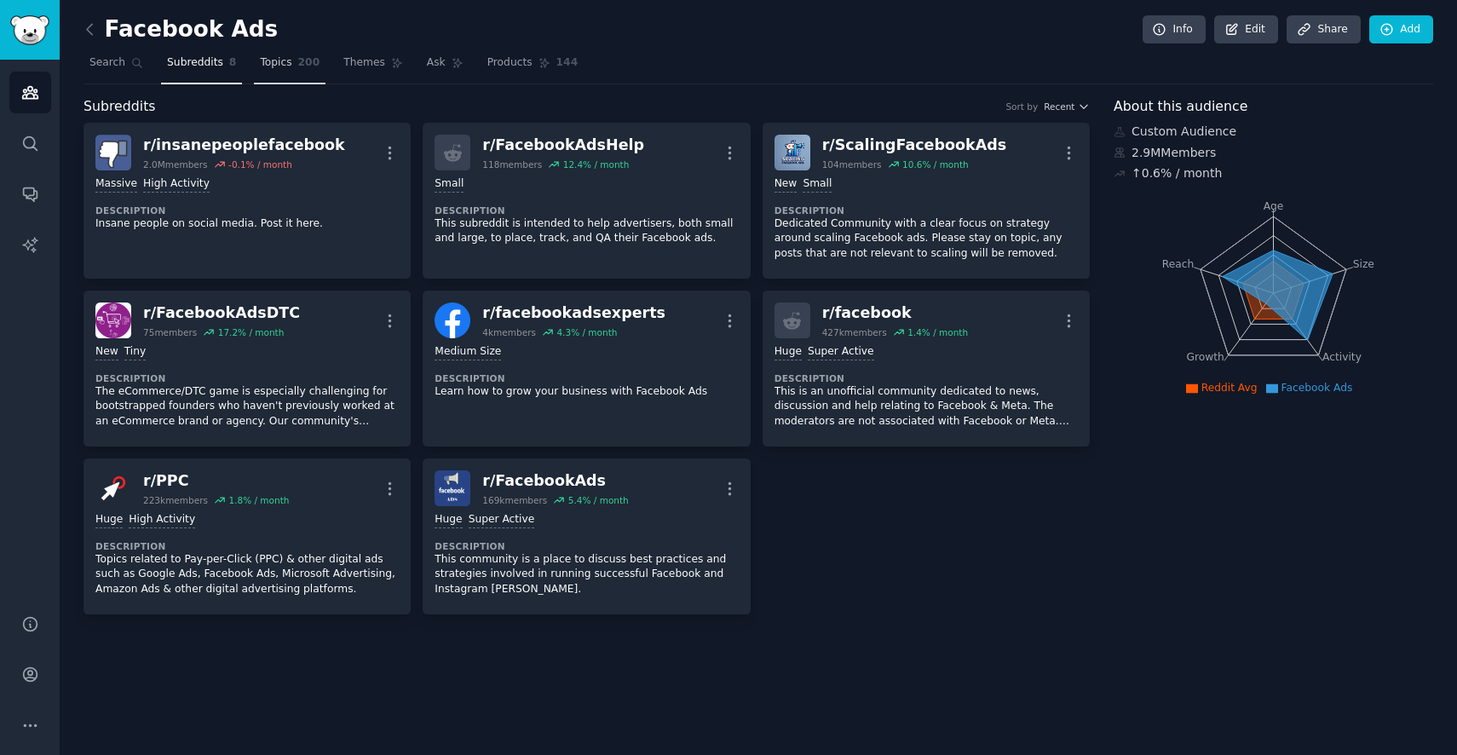
click at [282, 65] on span "Topics" at bounding box center [276, 62] width 32 height 15
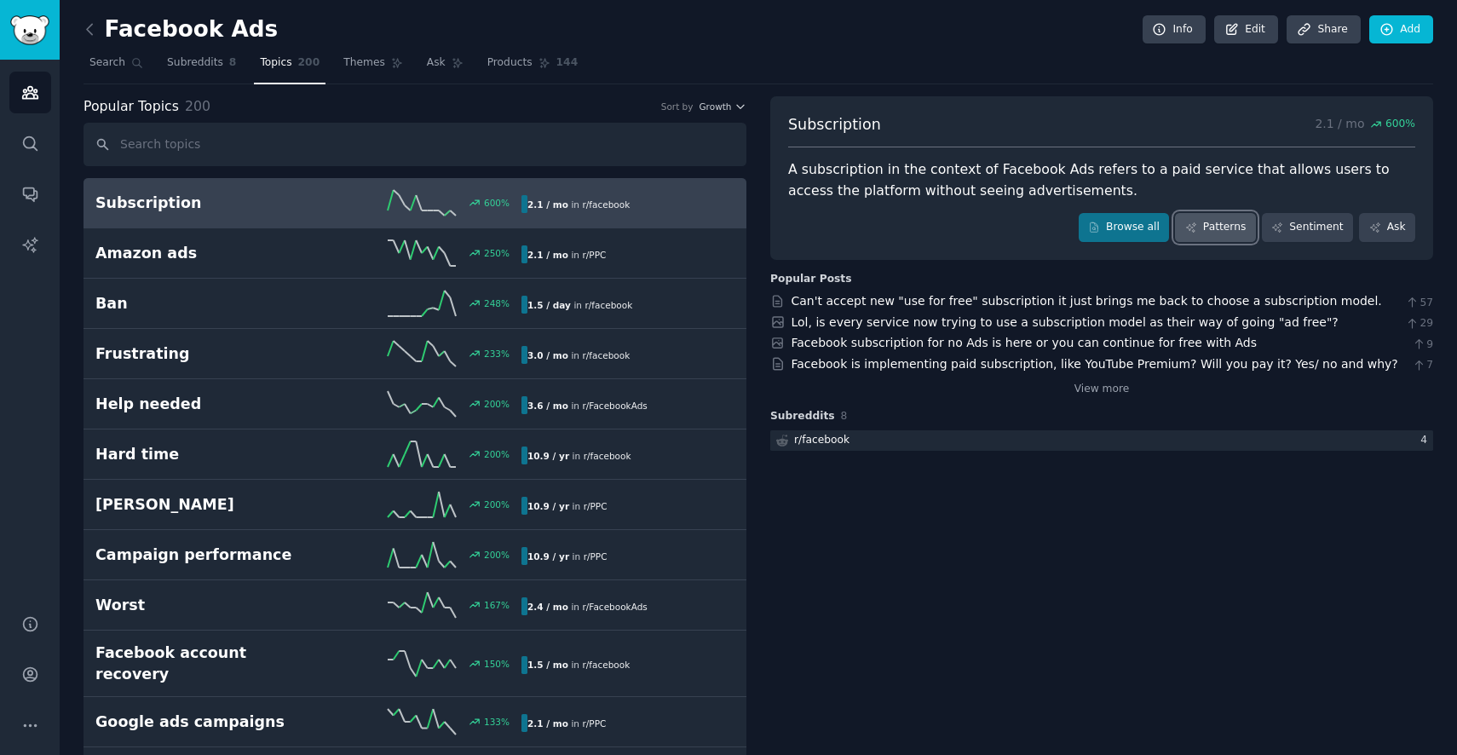
click at [1219, 228] on link "Patterns" at bounding box center [1215, 227] width 80 height 29
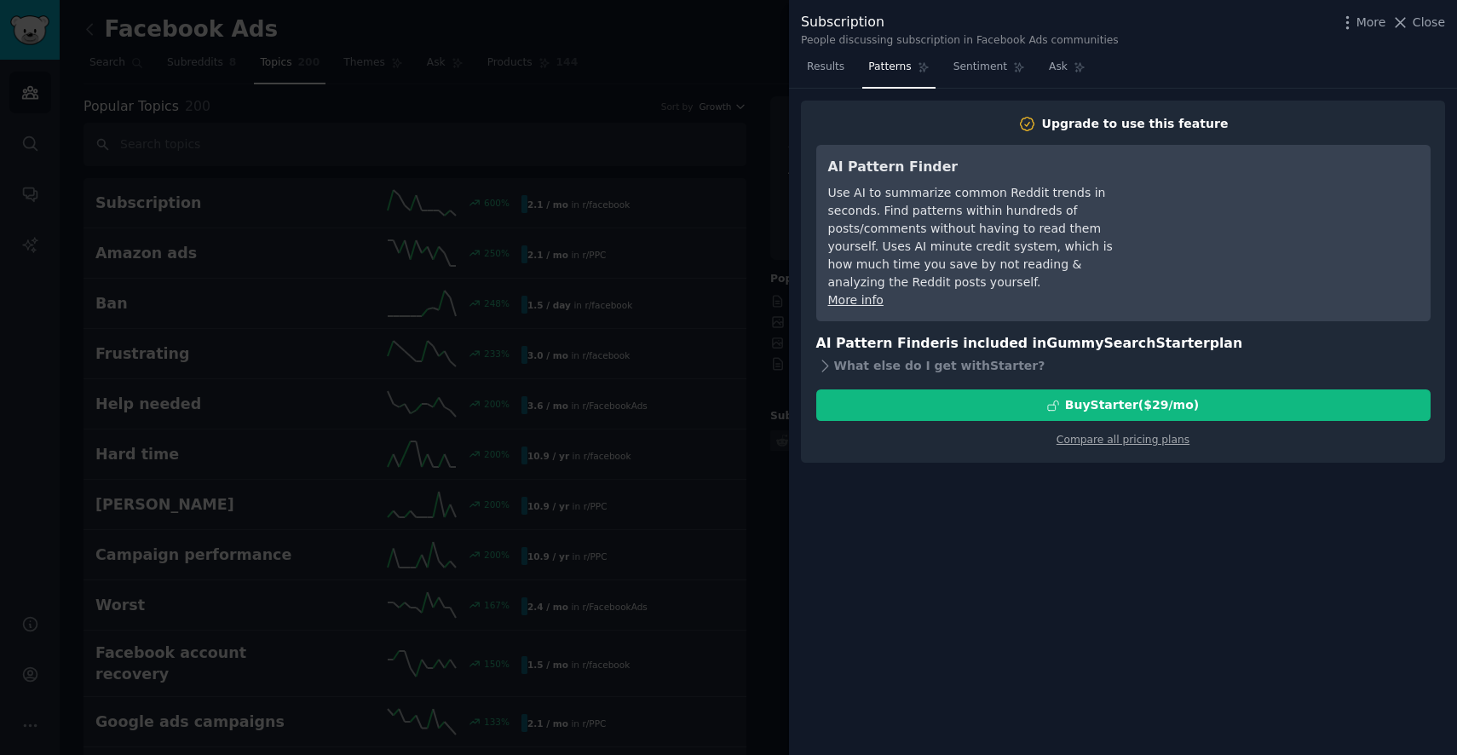
click at [740, 124] on div at bounding box center [728, 377] width 1457 height 755
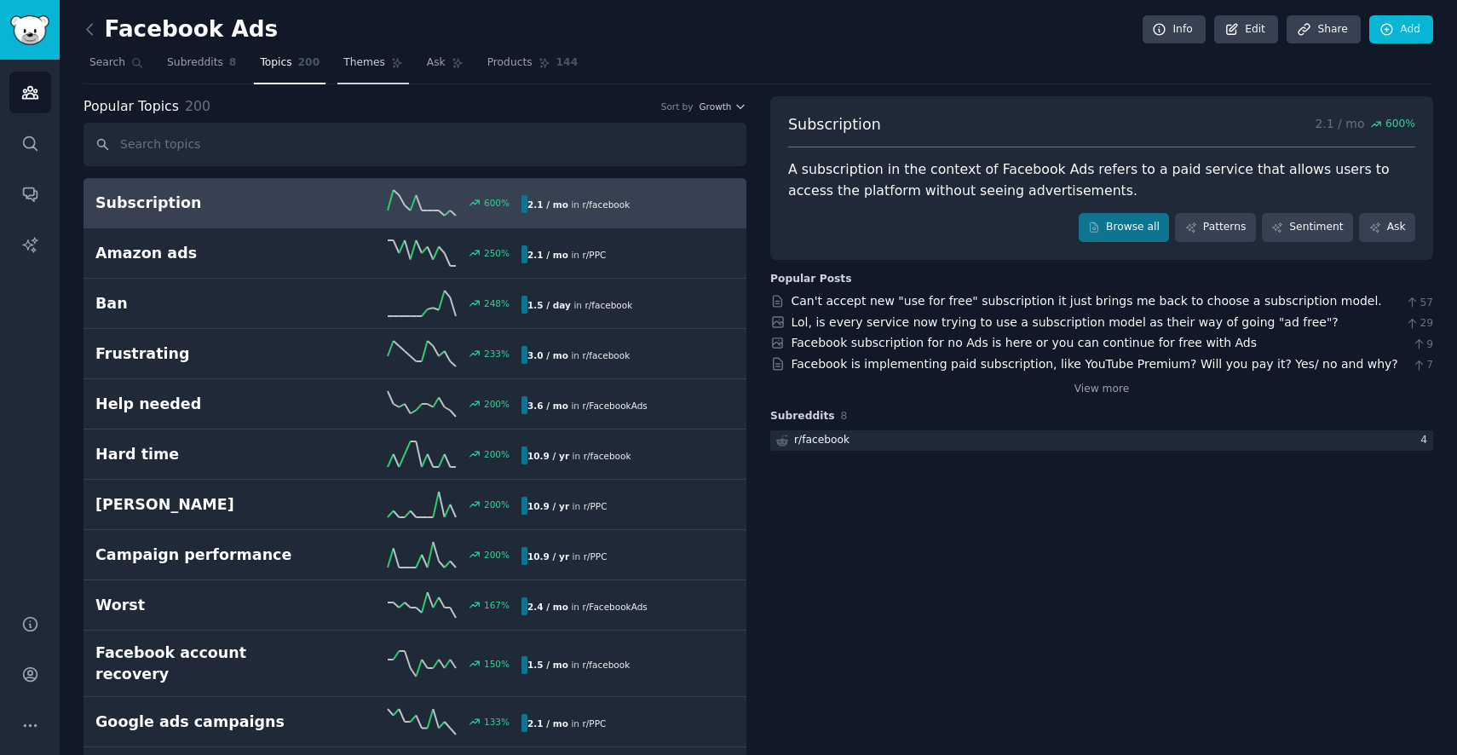
click at [366, 64] on span "Themes" at bounding box center [364, 62] width 42 height 15
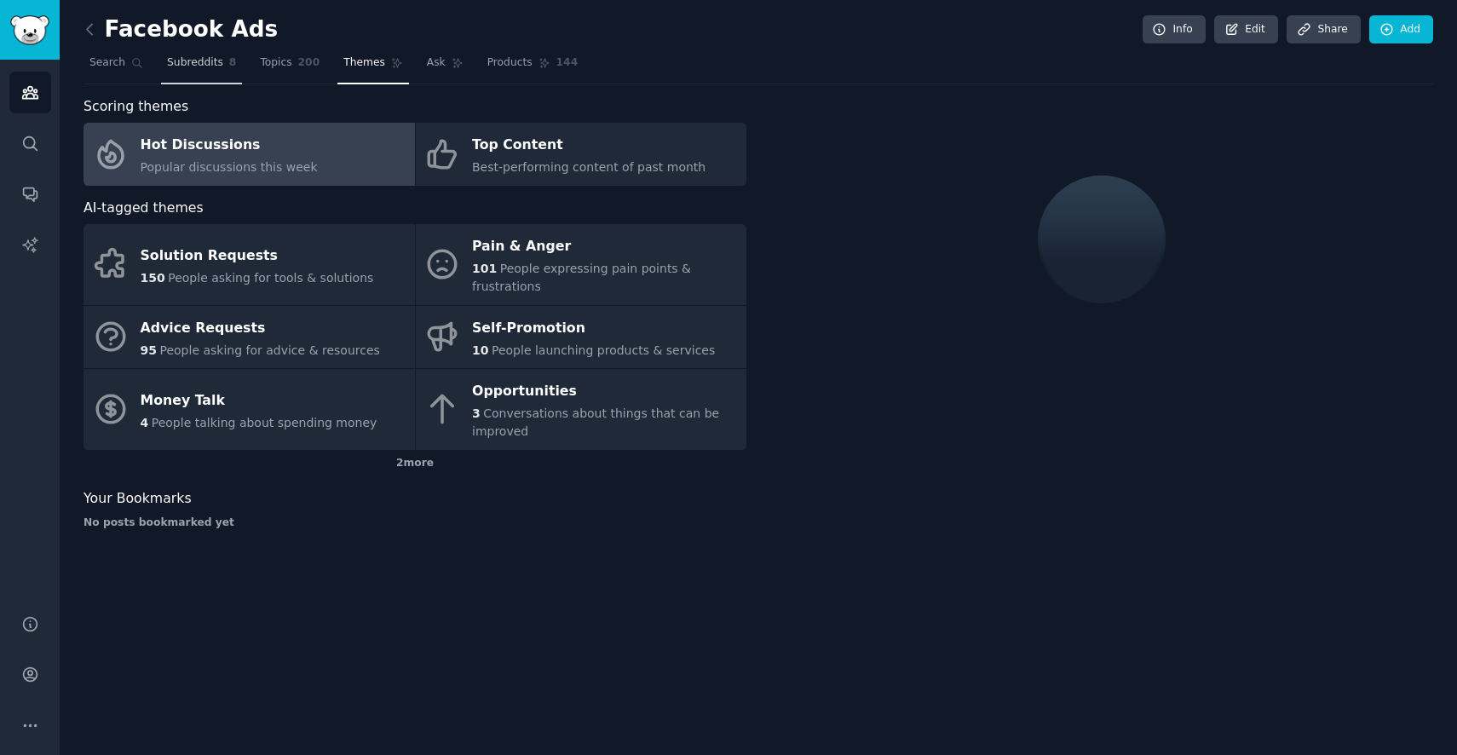
click at [194, 57] on span "Subreddits" at bounding box center [195, 62] width 56 height 15
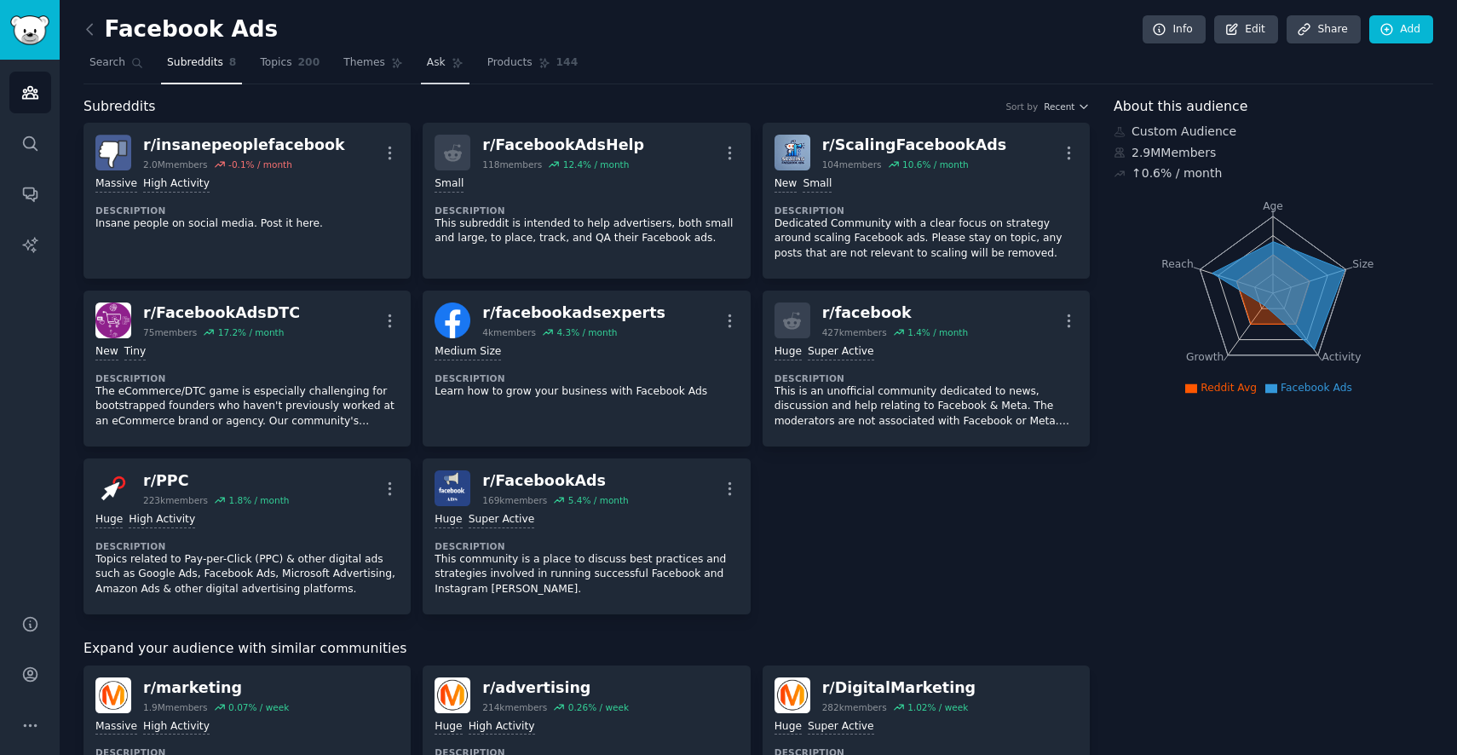
click at [432, 67] on span "Ask" at bounding box center [436, 62] width 19 height 15
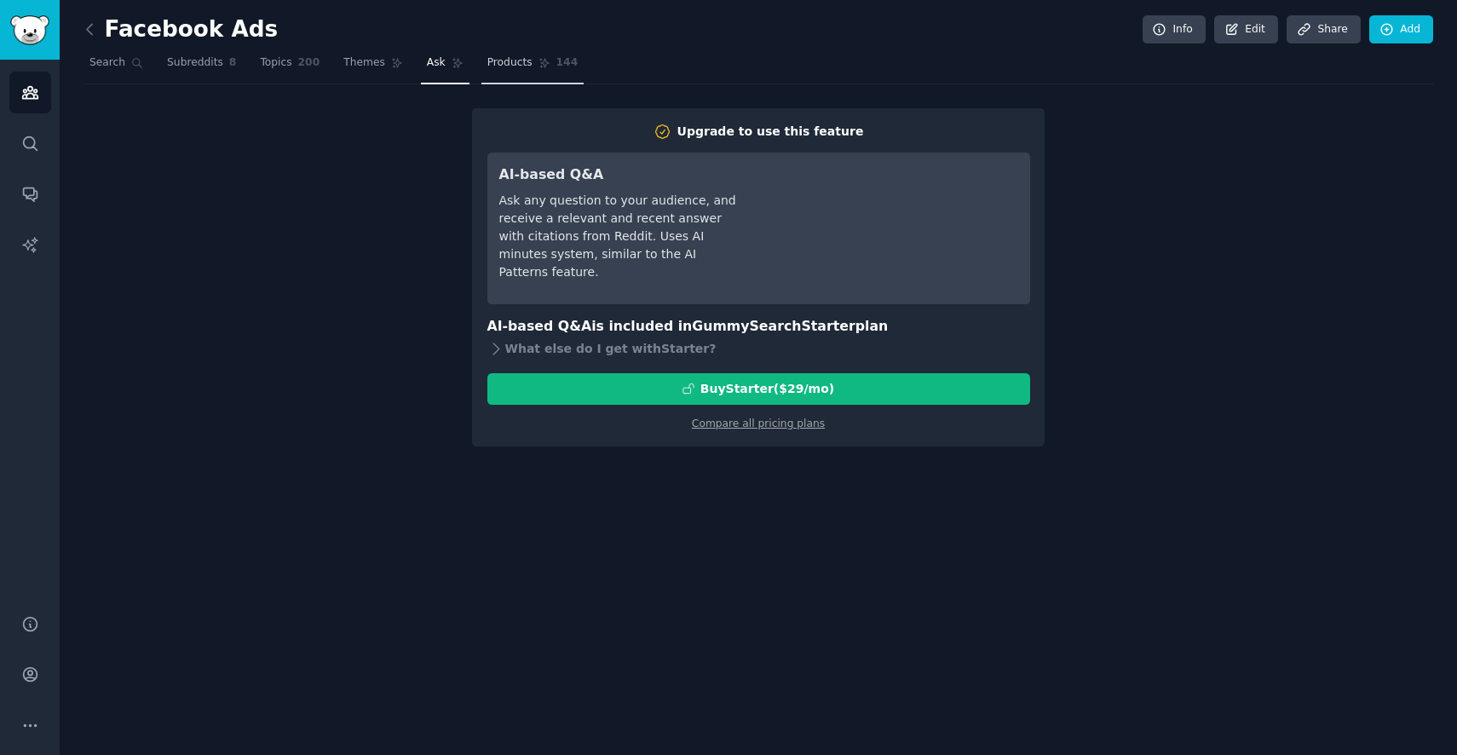
click at [521, 67] on span "Products" at bounding box center [509, 62] width 45 height 15
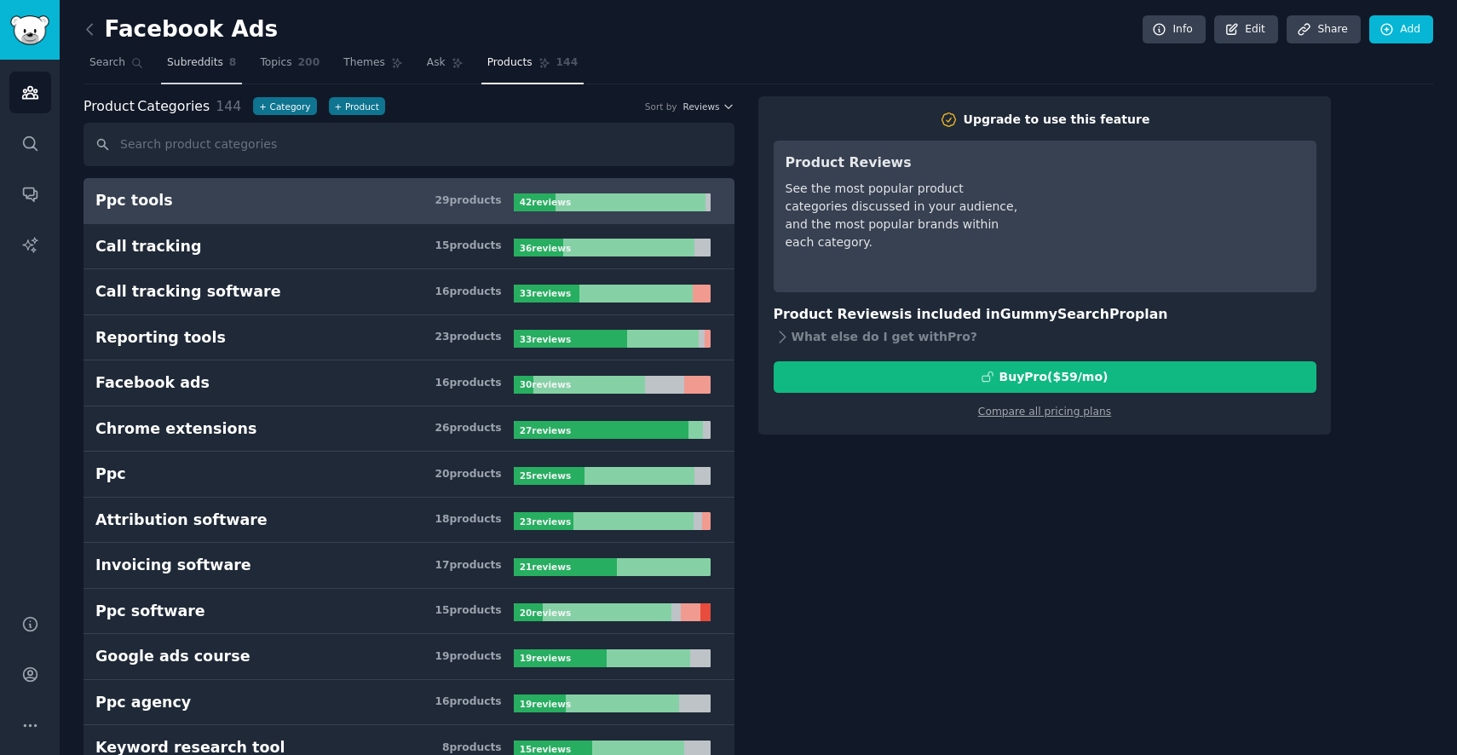
click at [204, 70] on span "Subreddits" at bounding box center [195, 62] width 56 height 15
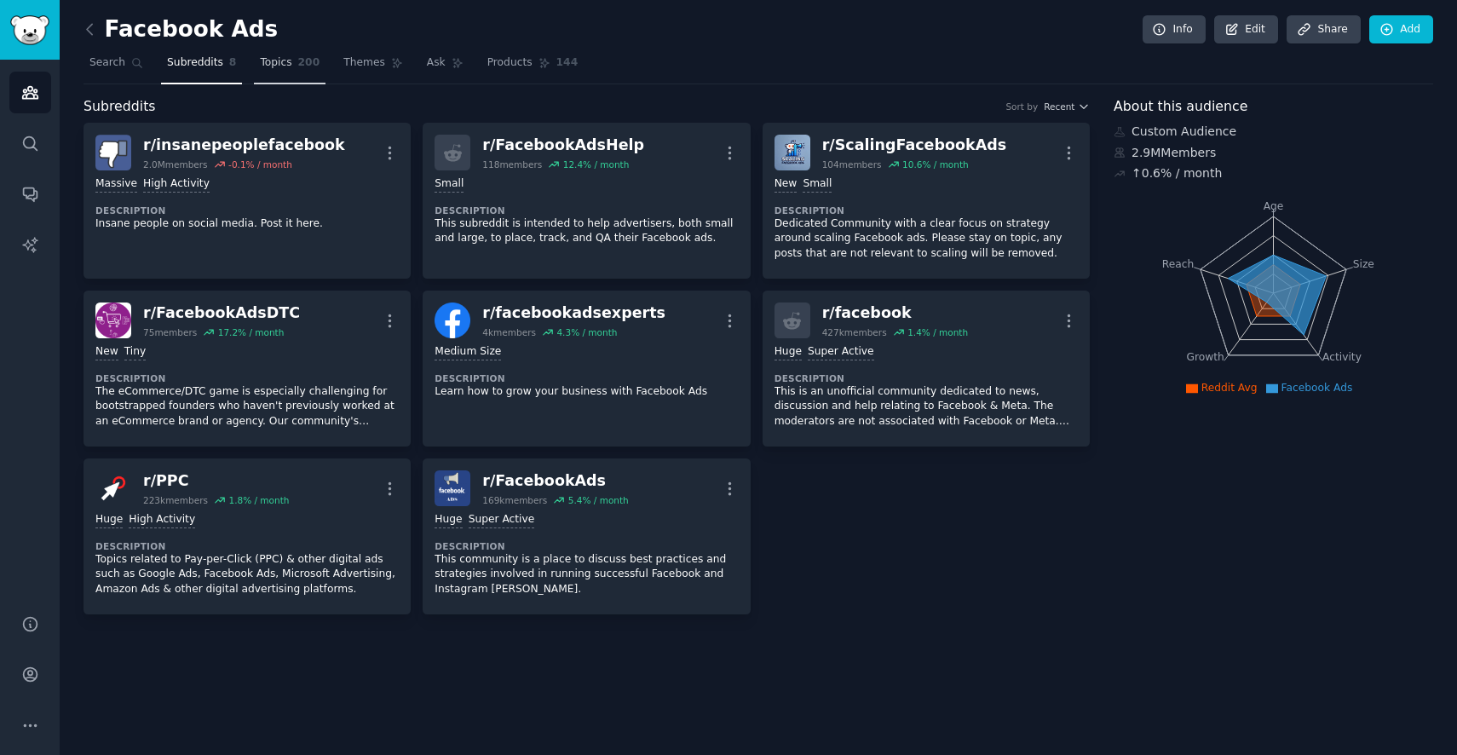
click at [302, 78] on link "Topics 200" at bounding box center [290, 66] width 72 height 35
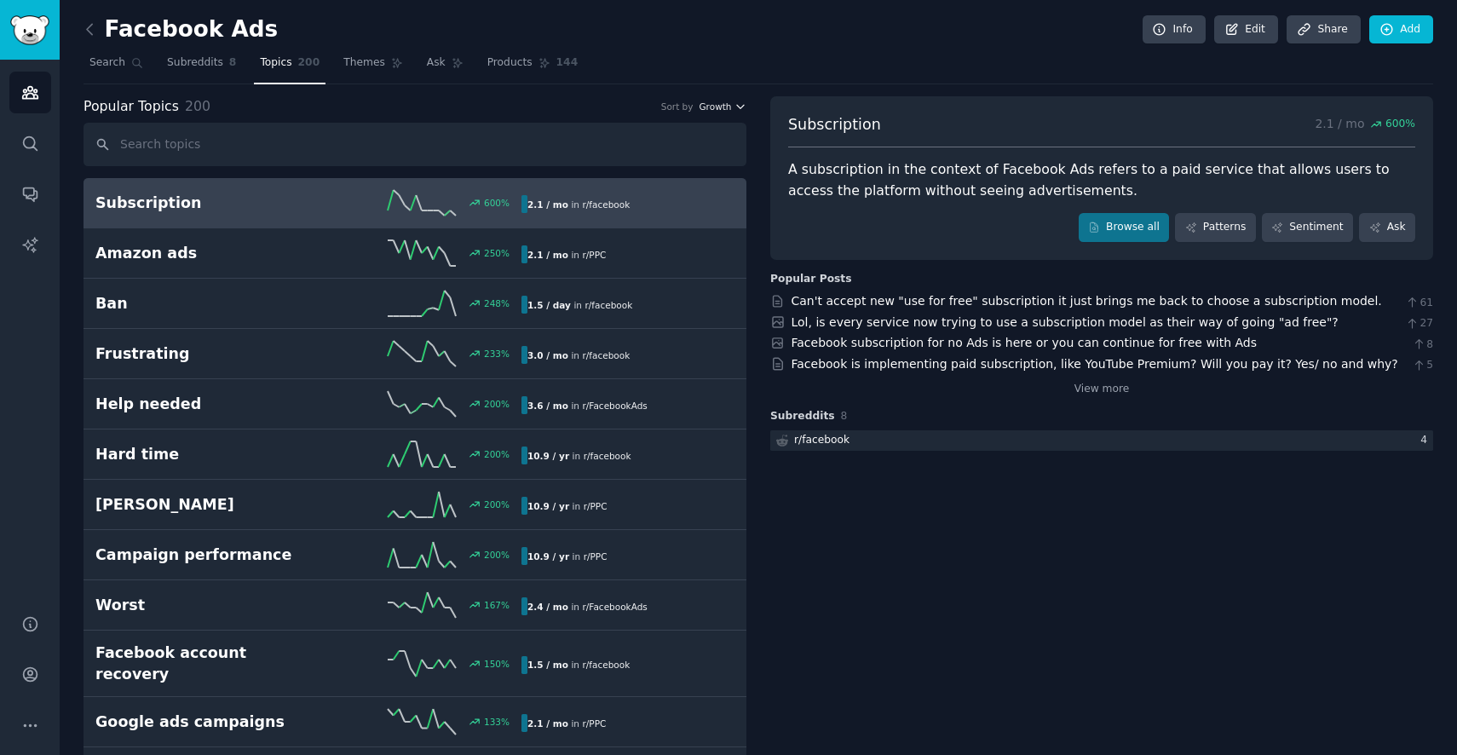
click at [728, 106] on span "Growth" at bounding box center [715, 107] width 32 height 12
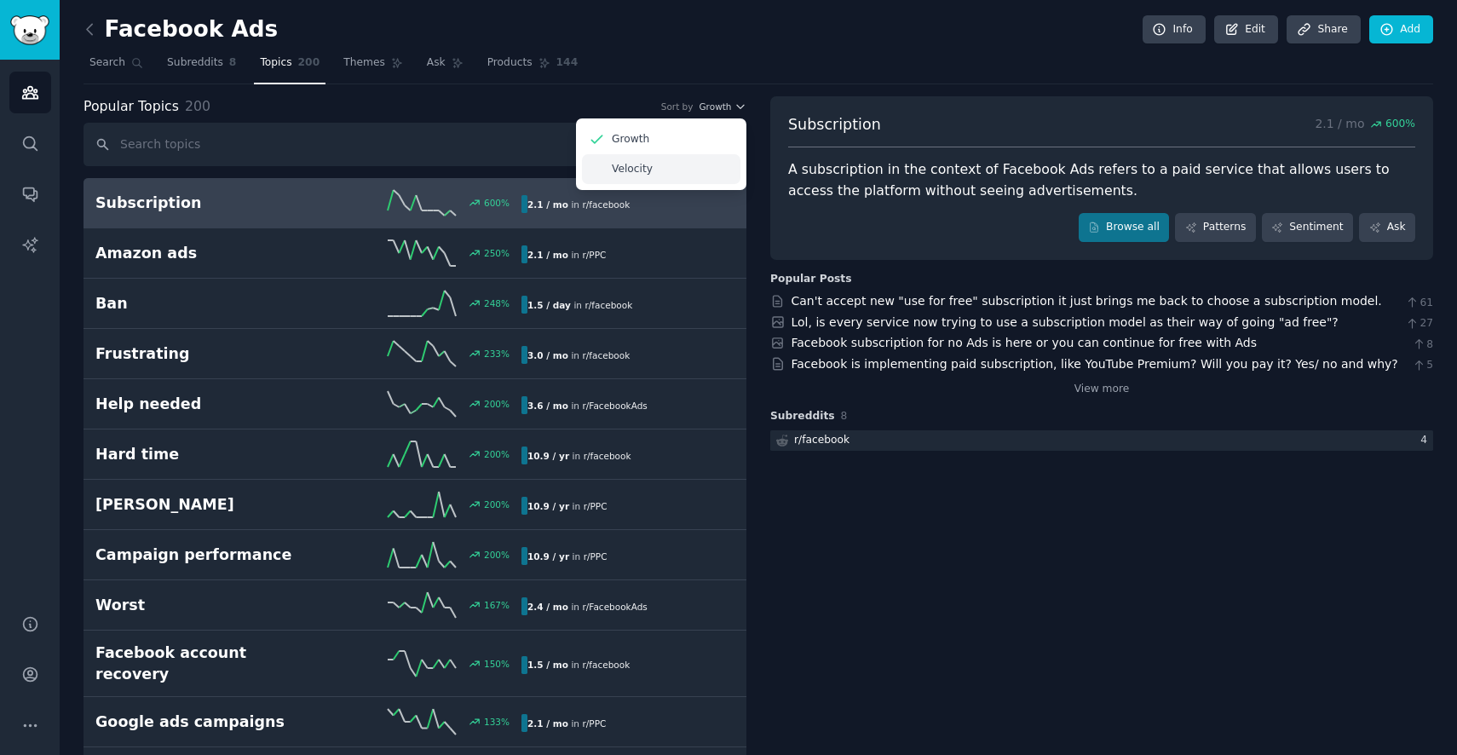
click at [653, 164] on div "Velocity" at bounding box center [661, 169] width 158 height 30
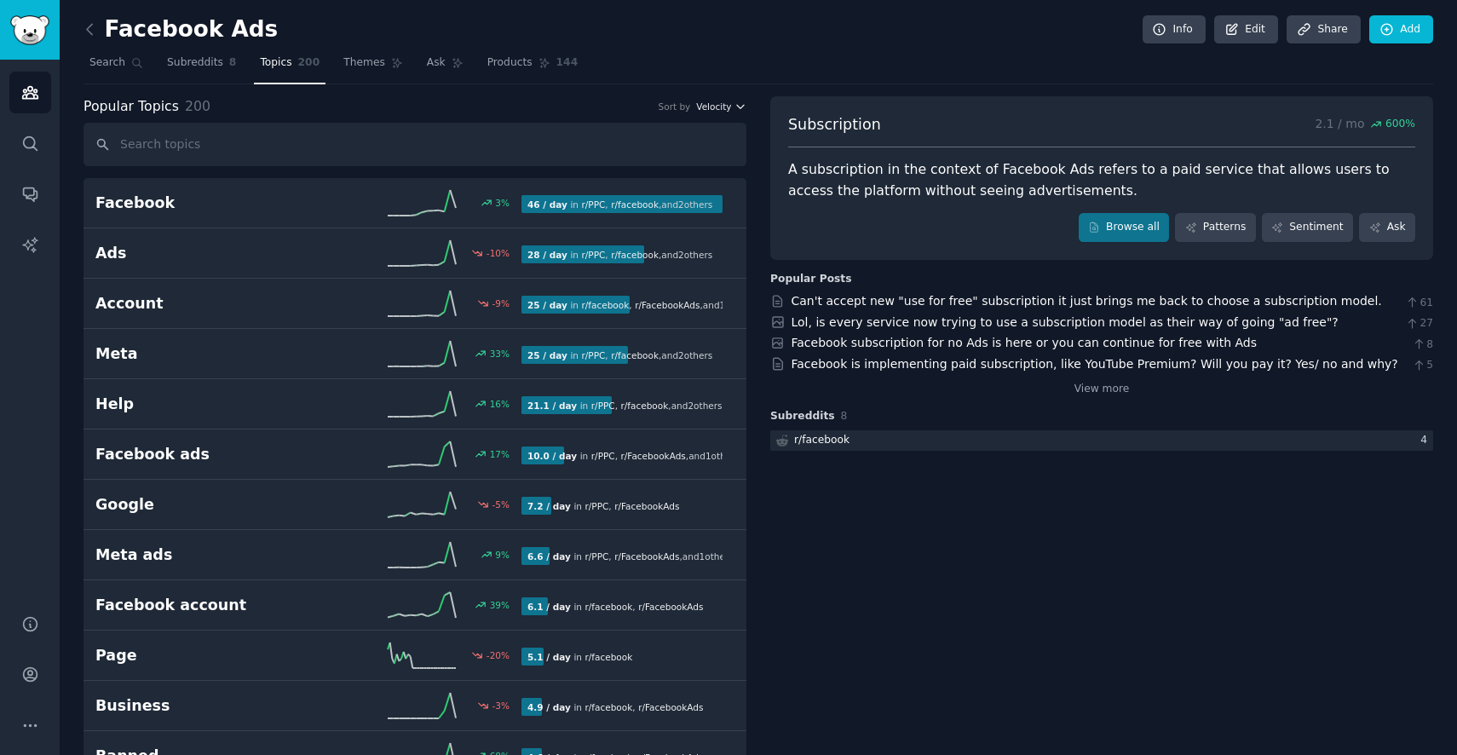
click at [713, 106] on span "Velocity" at bounding box center [713, 107] width 35 height 12
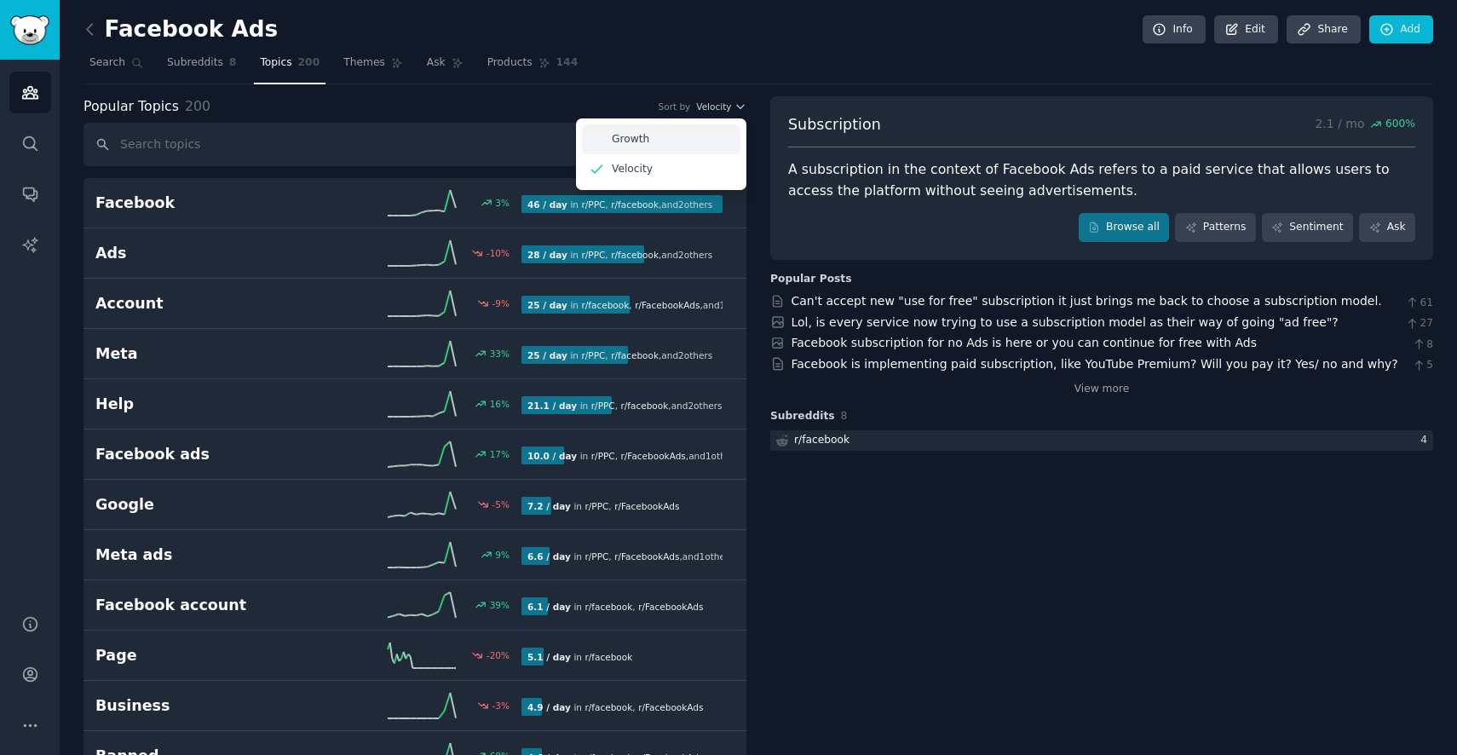
click at [652, 146] on div "Growth" at bounding box center [661, 139] width 158 height 30
